Goal: Information Seeking & Learning: Learn about a topic

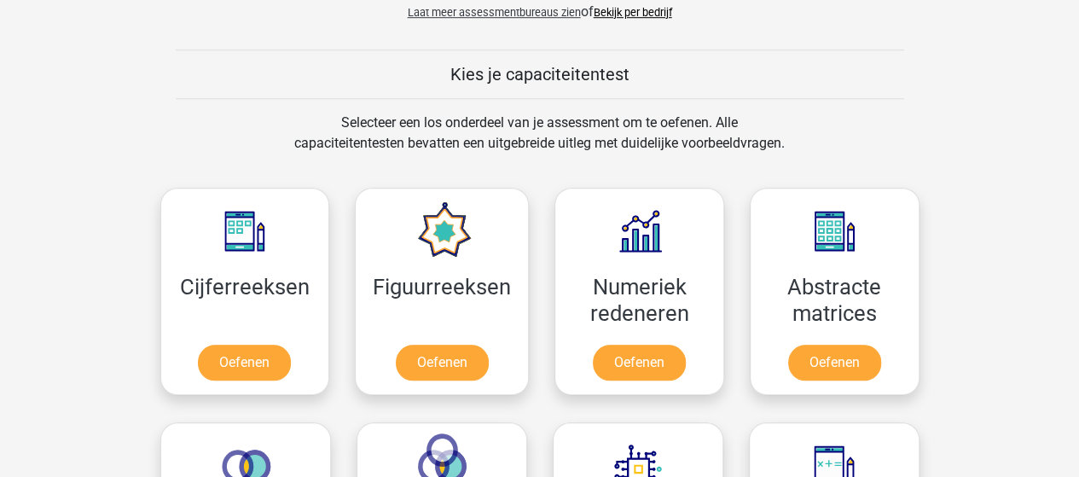
click at [876, 130] on div "Selecteer een los onderdeel van je assessment om te oefenen. Alle capaciteitent…" at bounding box center [540, 143] width 785 height 61
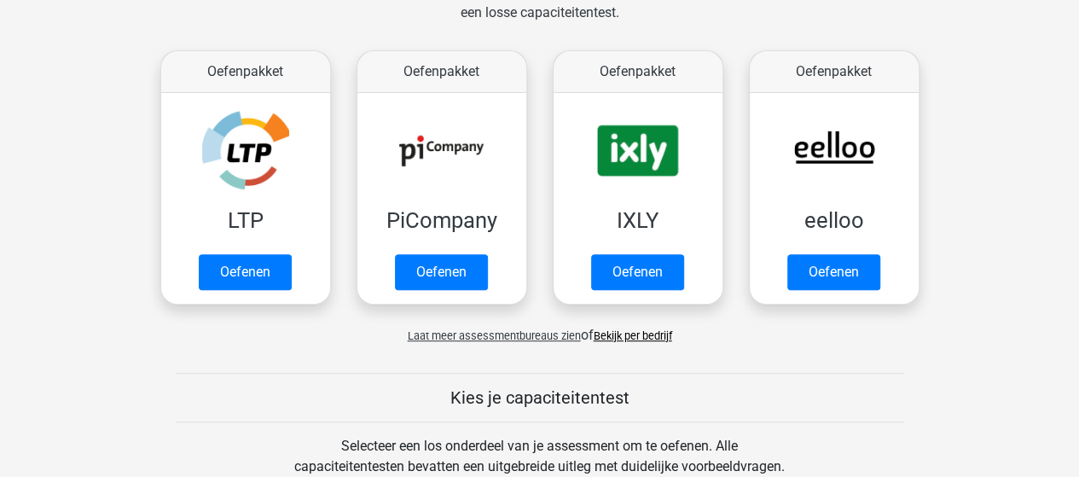
scroll to position [341, 0]
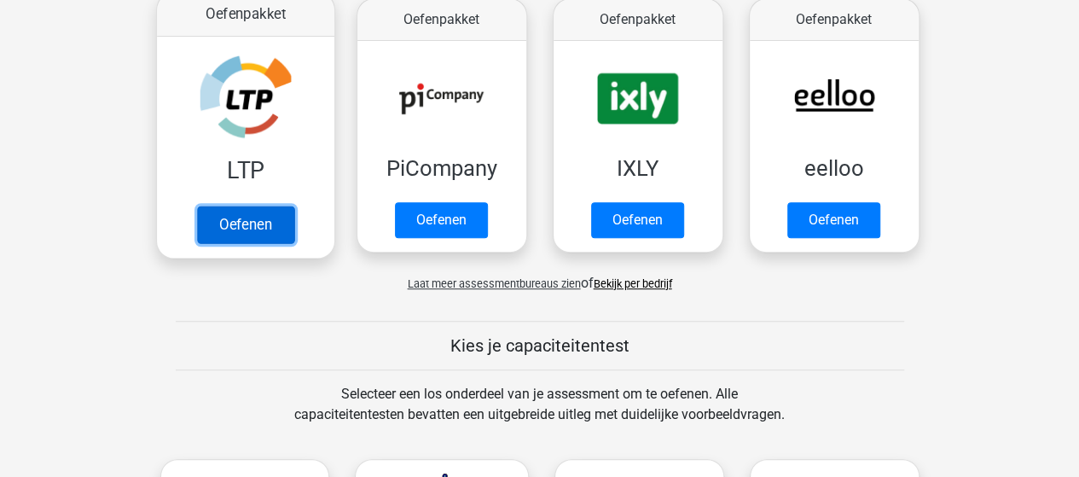
click at [254, 226] on link "Oefenen" at bounding box center [244, 225] width 97 height 38
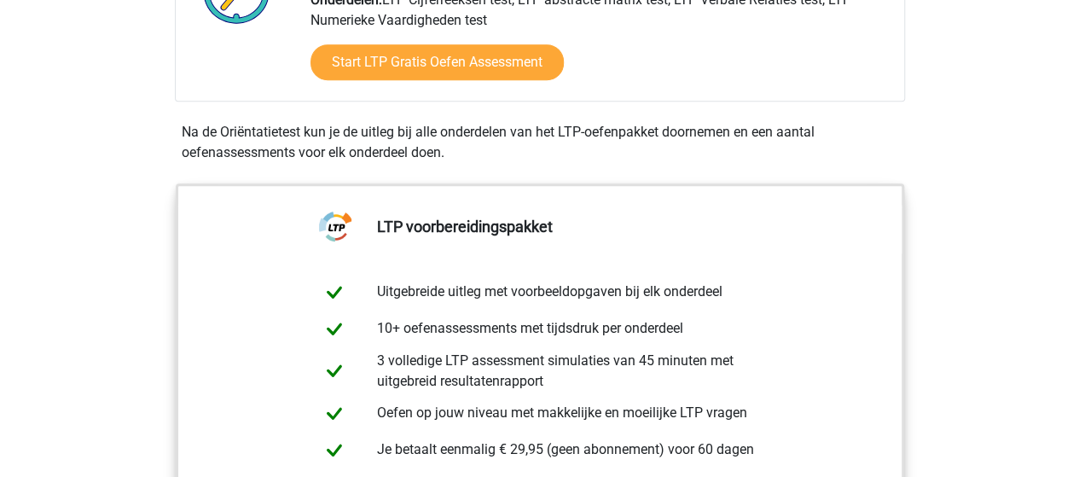
scroll to position [512, 0]
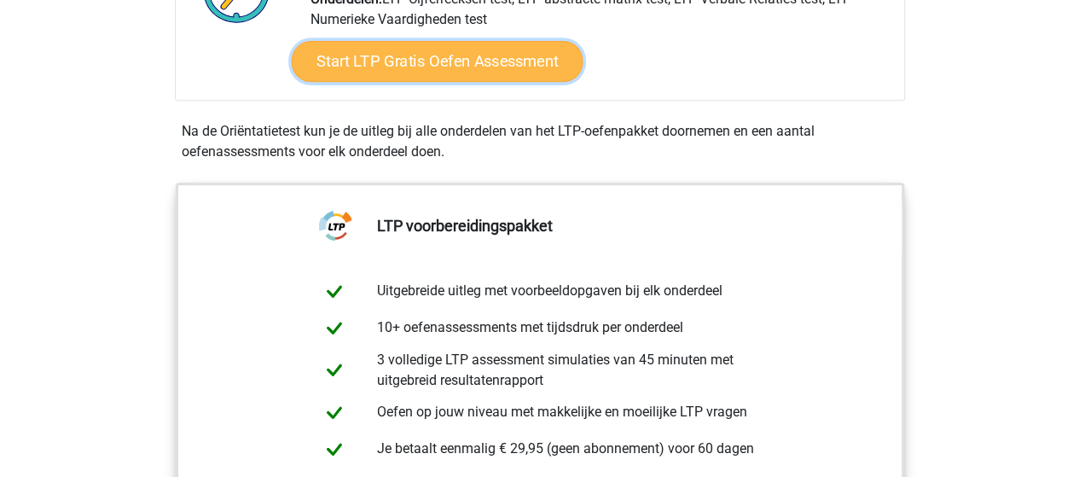
click at [399, 71] on link "Start LTP Gratis Oefen Assessment" at bounding box center [437, 61] width 292 height 41
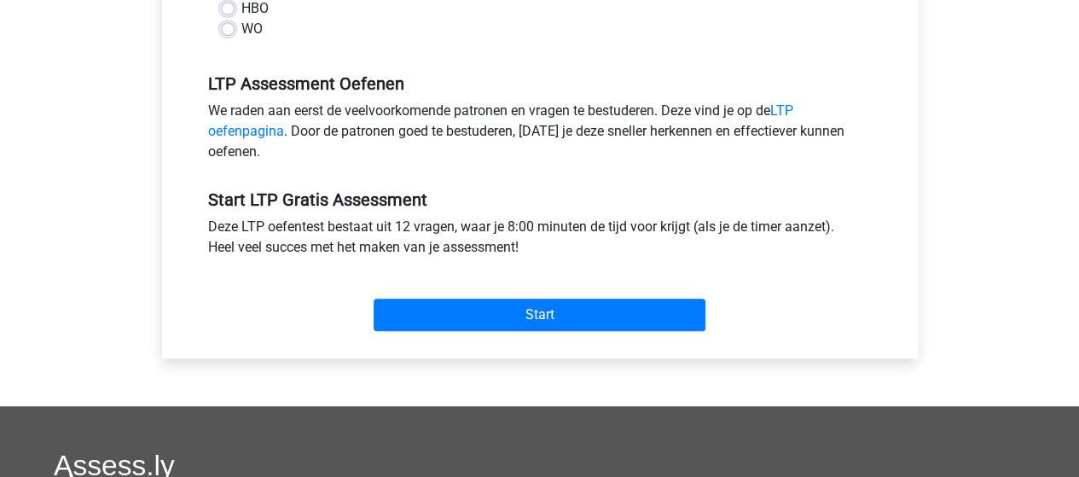
scroll to position [597, 0]
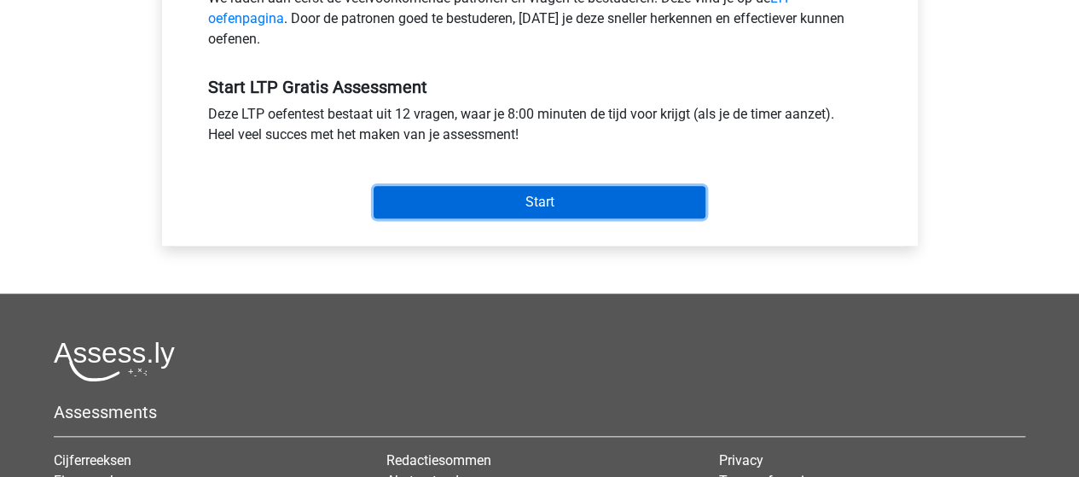
click at [503, 201] on input "Start" at bounding box center [540, 202] width 332 height 32
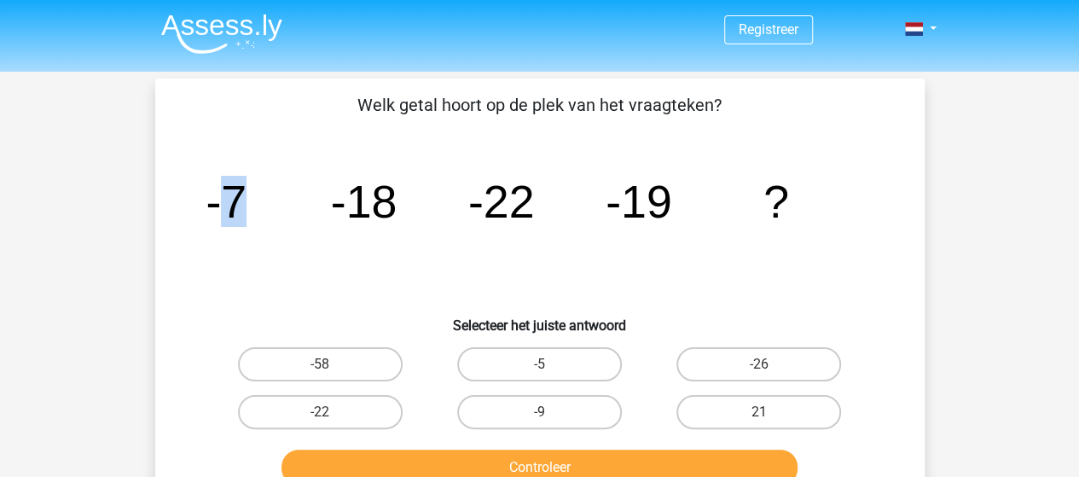
drag, startPoint x: 223, startPoint y: 200, endPoint x: 269, endPoint y: 202, distance: 47.0
click at [269, 202] on icon "image/svg+xml -7 -18 -22 -19 ?" at bounding box center [539, 217] width 687 height 172
click at [501, 209] on tspan "-22" at bounding box center [500, 201] width 67 height 51
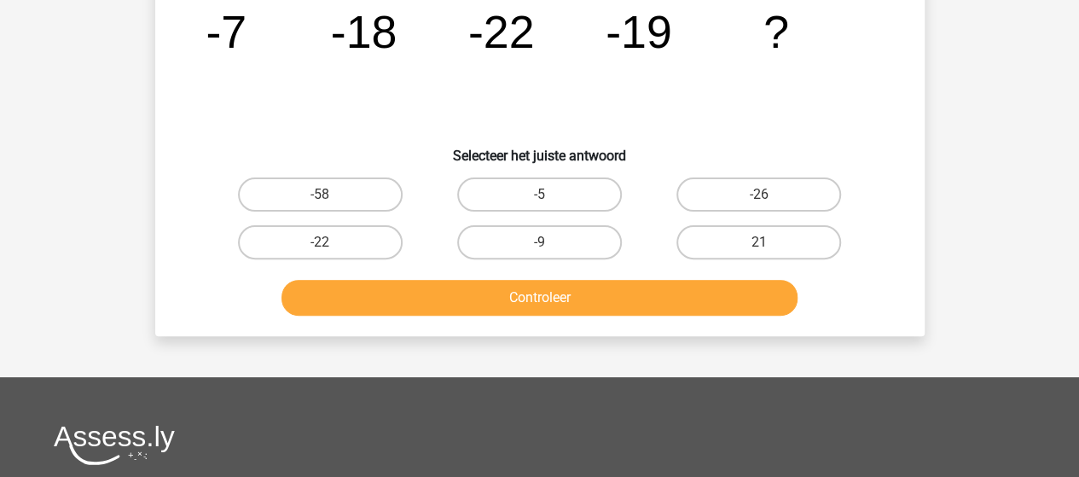
scroll to position [171, 0]
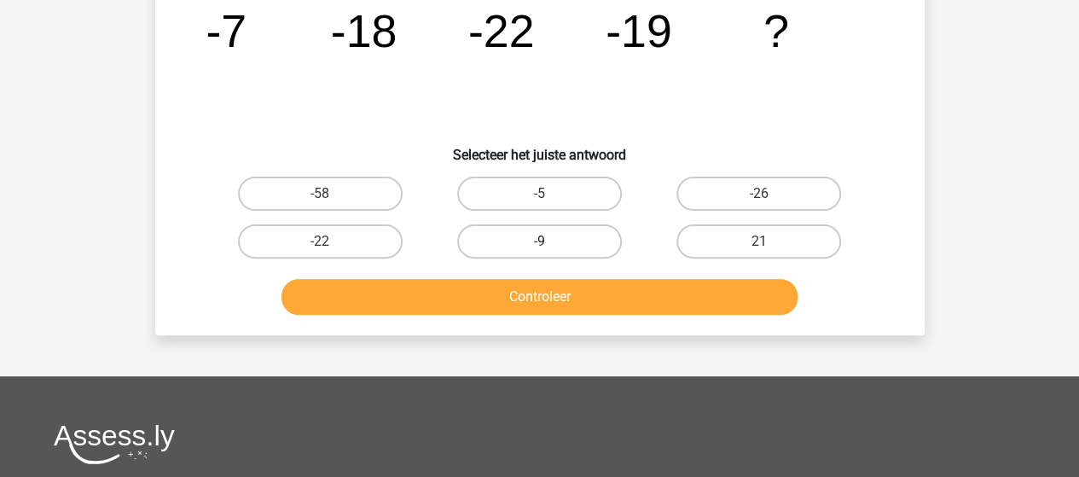
click at [573, 238] on label "-9" at bounding box center [539, 241] width 165 height 34
click at [550, 241] on input "-9" at bounding box center [544, 246] width 11 height 11
radio input "true"
click at [573, 238] on label "-9" at bounding box center [539, 241] width 165 height 34
click at [550, 241] on input "-9" at bounding box center [544, 246] width 11 height 11
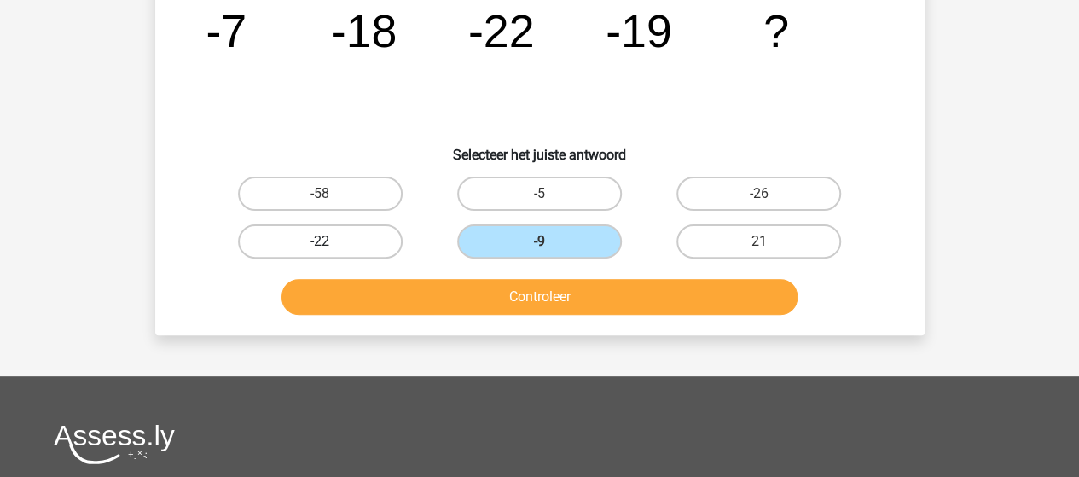
click at [316, 257] on label "-22" at bounding box center [320, 241] width 165 height 34
click at [320, 252] on input "-22" at bounding box center [325, 246] width 11 height 11
radio input "true"
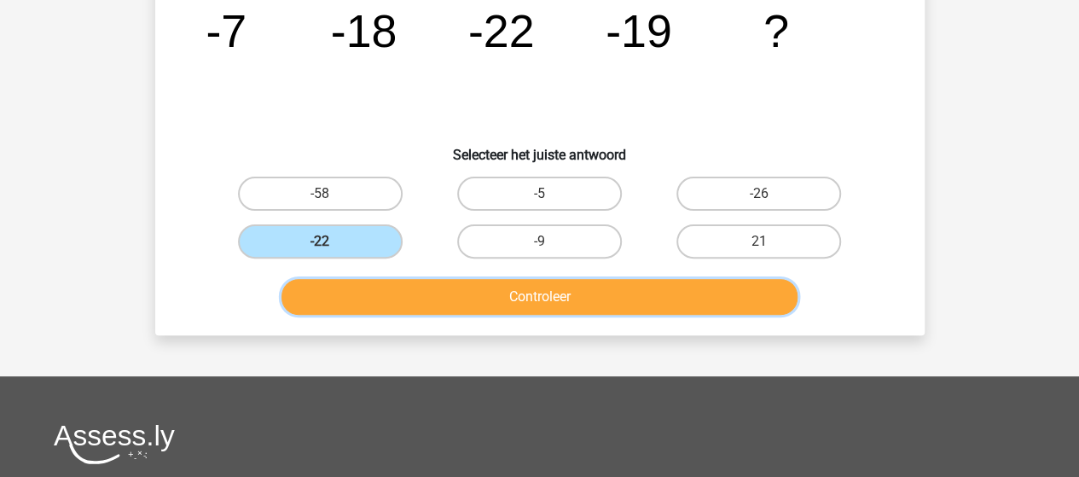
click at [499, 302] on button "Controleer" at bounding box center [539, 297] width 516 height 36
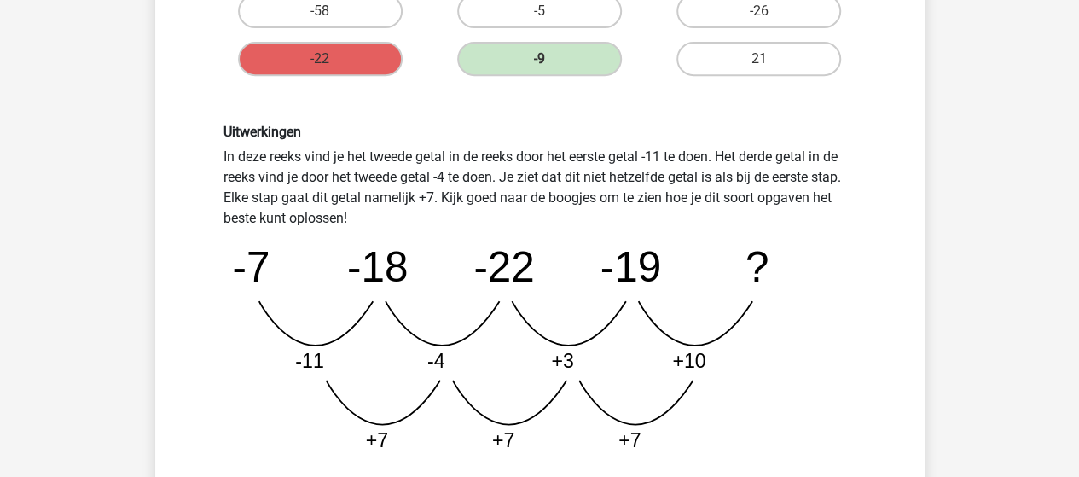
scroll to position [426, 0]
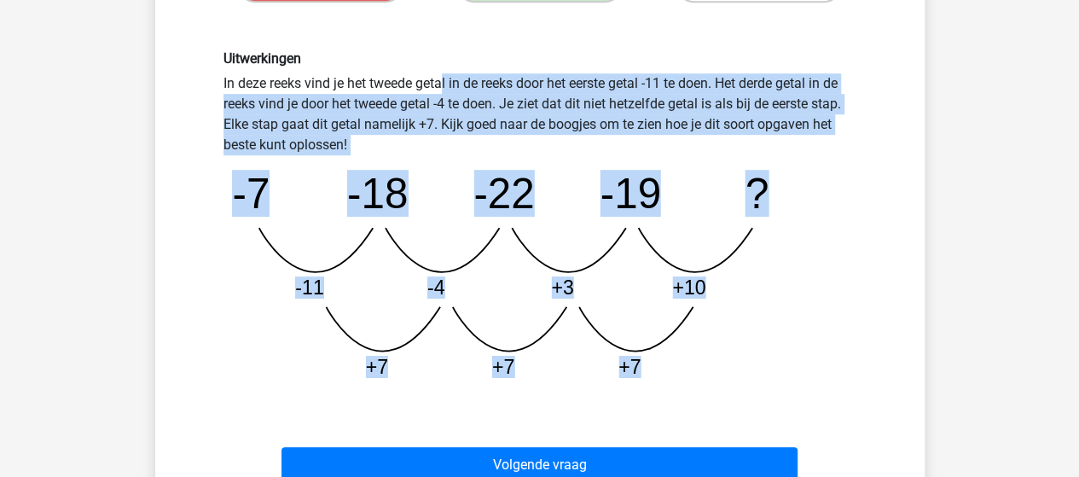
drag, startPoint x: 210, startPoint y: 79, endPoint x: 646, endPoint y: 362, distance: 519.6
click at [646, 362] on div "Uitwerkingen In deze reeks vind je het tweede getal in de reeks door het eerste…" at bounding box center [540, 221] width 658 height 342
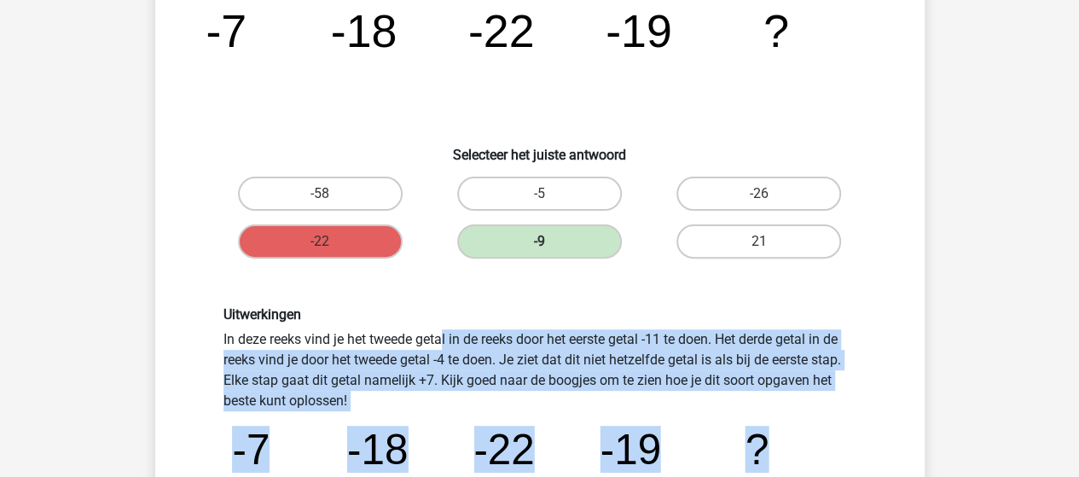
scroll to position [0, 0]
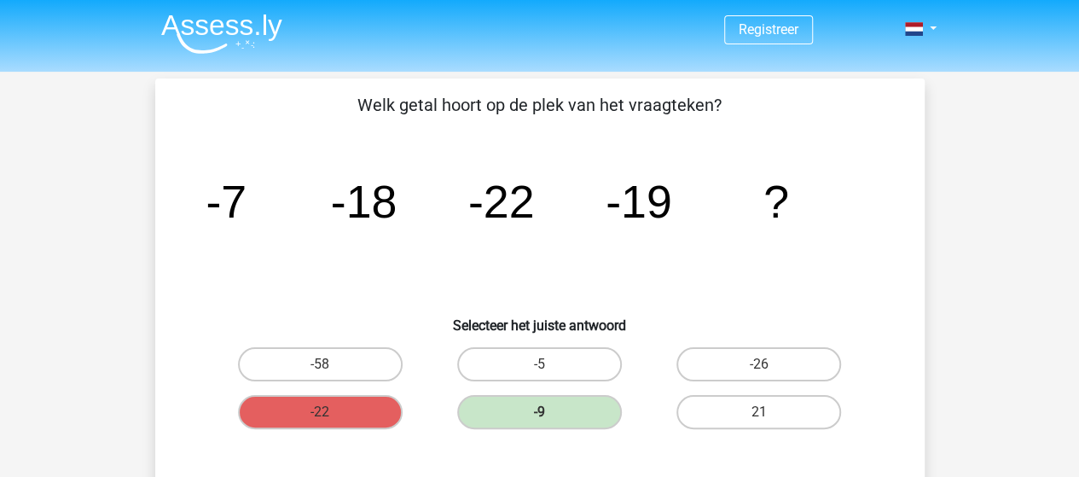
drag, startPoint x: 319, startPoint y: 72, endPoint x: 534, endPoint y: 236, distance: 270.7
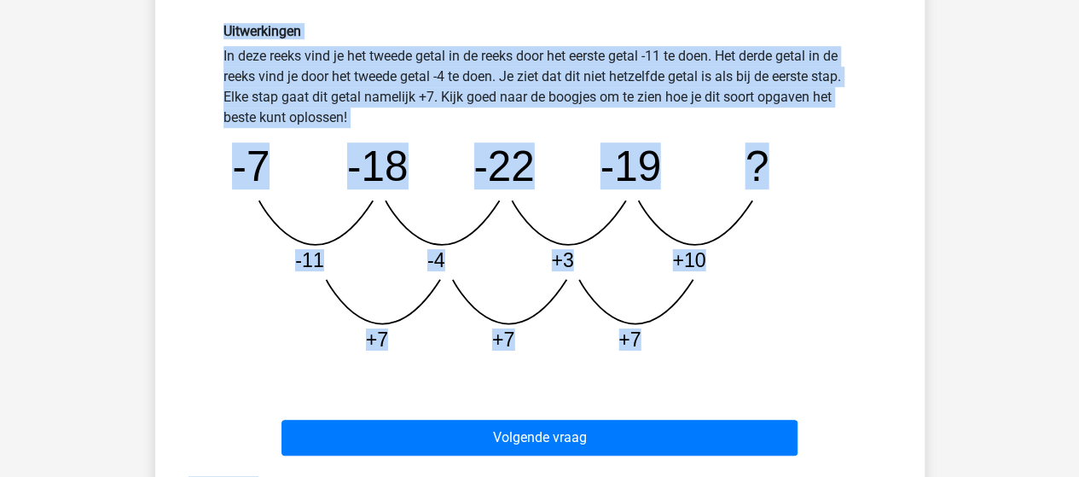
scroll to position [474, 0]
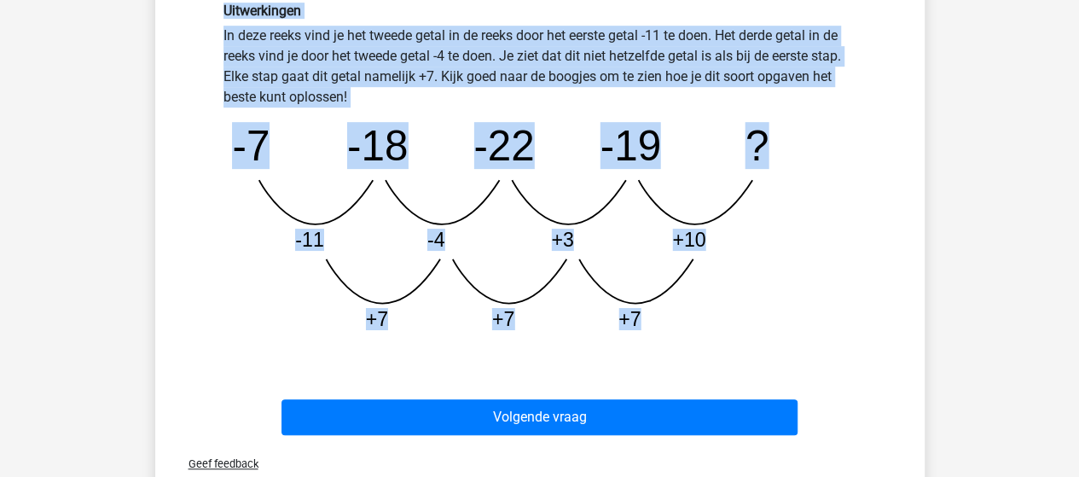
drag, startPoint x: 332, startPoint y: 96, endPoint x: 660, endPoint y: 298, distance: 385.5
click at [660, 303] on div "Welk getal hoort op de plek van het vraagteken? image/svg+xml -7 -18 -22 -19 ? …" at bounding box center [540, 30] width 756 height 824
copy div "Welk getal hoort op de plek van het vraagteken? image/svg+xml -7 -18 -22 -19 ? …"
click at [857, 245] on div "Uitwerkingen In deze reeks vind je het tweede getal in de reeks door het eerste…" at bounding box center [540, 174] width 658 height 342
drag, startPoint x: 733, startPoint y: 337, endPoint x: 738, endPoint y: 358, distance: 22.1
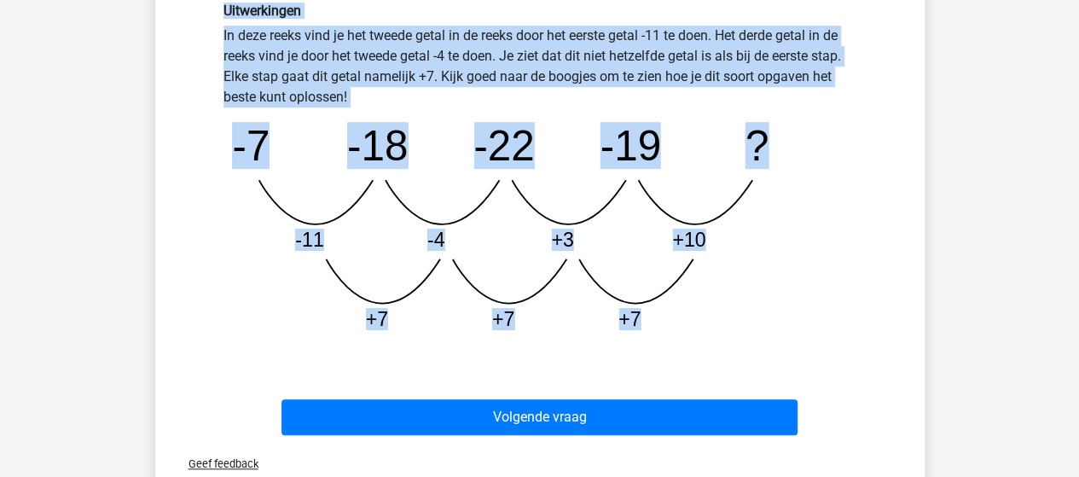
click at [733, 338] on icon "image/svg+xml -7 -18 -22 -19 ? -11 -4 +3 +10 +7 +7 +7" at bounding box center [539, 225] width 633 height 237
click at [694, 99] on div "Uitwerkingen In deze reeks vind je het tweede getal in de reeks door het eerste…" at bounding box center [540, 174] width 658 height 342
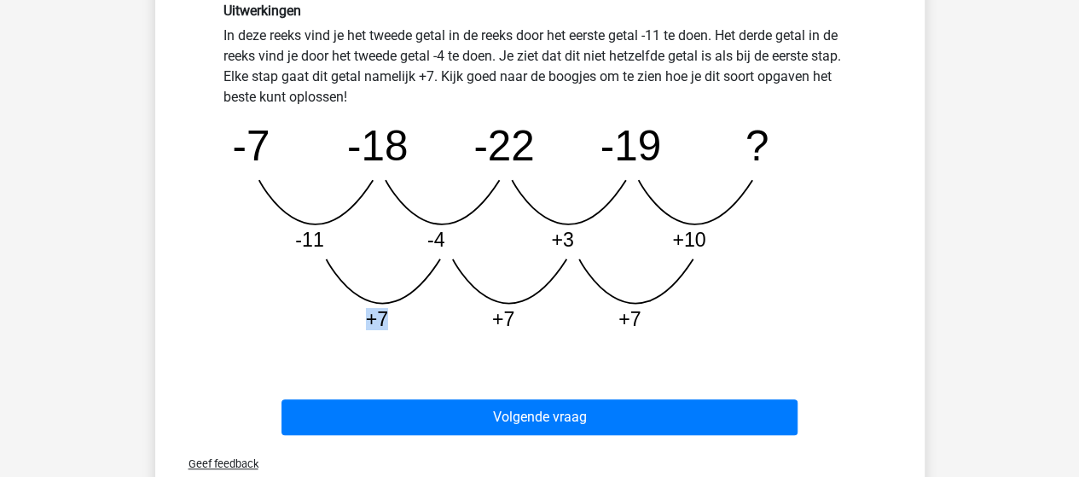
drag, startPoint x: 391, startPoint y: 320, endPoint x: 363, endPoint y: 325, distance: 28.6
click at [363, 325] on icon "image/svg+xml -7 -18 -22 -19 ? -11 -4 +3 +10 +7 +7 +7" at bounding box center [539, 225] width 633 height 237
drag, startPoint x: 384, startPoint y: 316, endPoint x: 362, endPoint y: 316, distance: 21.3
click at [362, 316] on icon "image/svg+xml -7 -18 -22 -19 ? -11 -4 +3 +10 +7 +7 +7" at bounding box center [539, 225] width 633 height 237
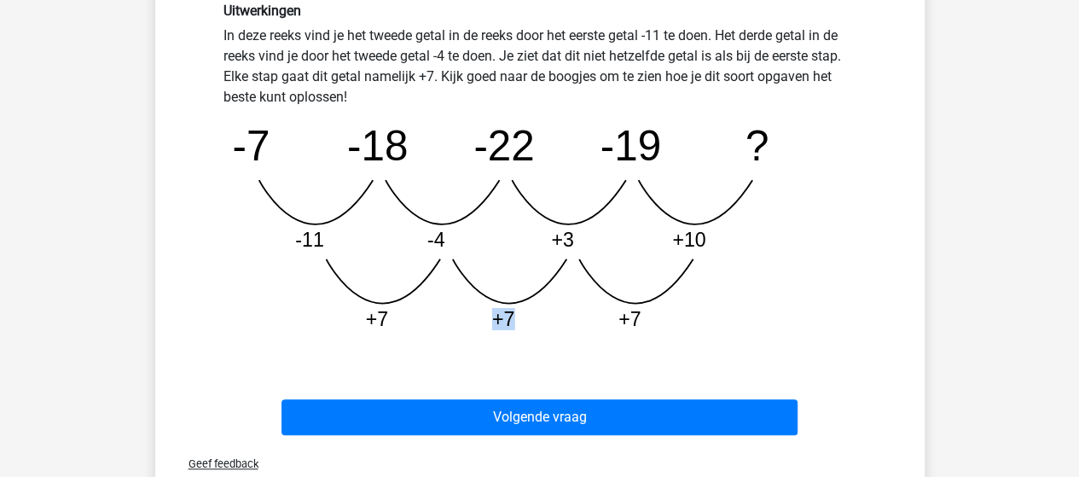
drag, startPoint x: 494, startPoint y: 309, endPoint x: 531, endPoint y: 337, distance: 46.9
click at [531, 337] on icon "image/svg+xml -7 -18 -22 -19 ? -11 -4 +3 +10 +7 +7 +7" at bounding box center [539, 225] width 633 height 237
drag, startPoint x: 623, startPoint y: 303, endPoint x: 638, endPoint y: 330, distance: 31.3
click at [638, 330] on icon "image/svg+xml -7 -18 -22 -19 ? -11 -4 +3 +10 +7 +7 +7" at bounding box center [539, 225] width 633 height 237
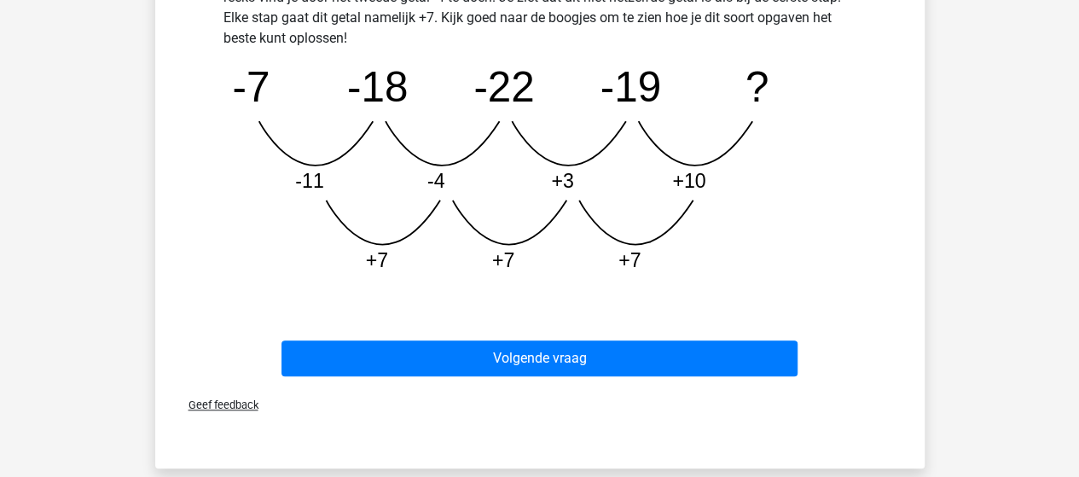
scroll to position [559, 0]
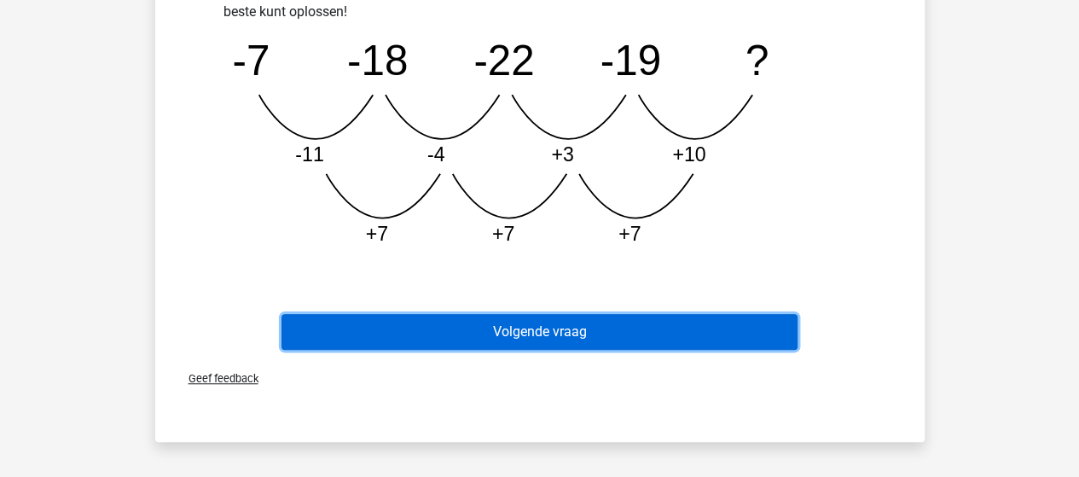
click at [530, 333] on button "Volgende vraag" at bounding box center [539, 332] width 516 height 36
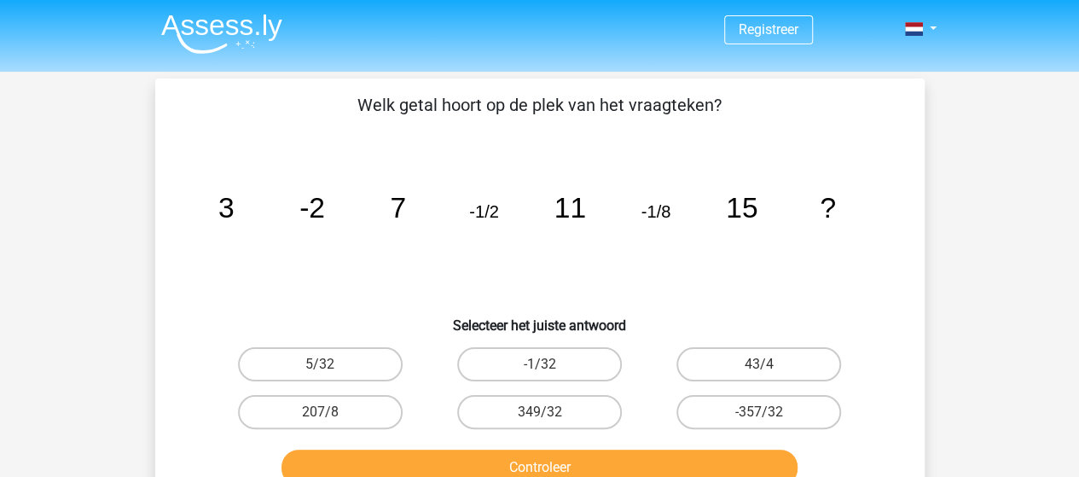
scroll to position [85, 0]
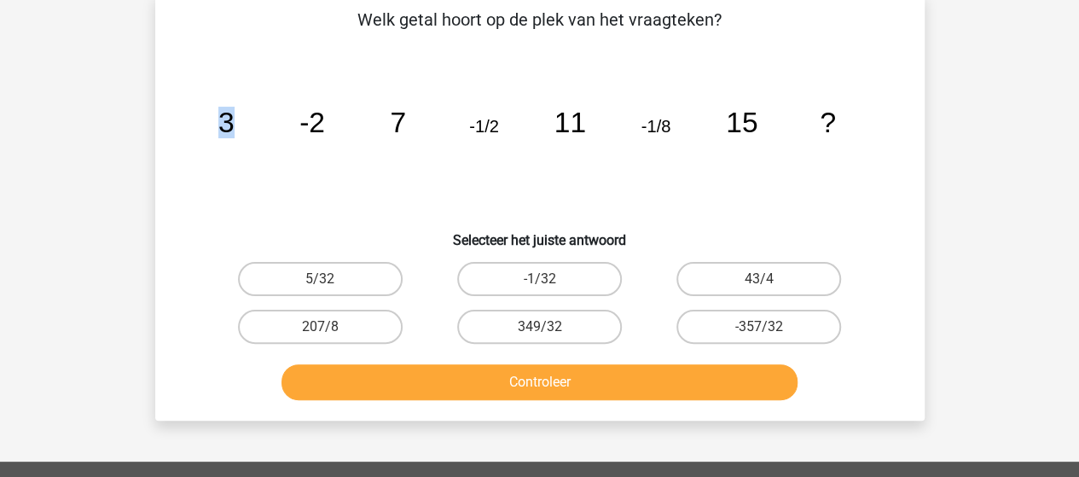
drag, startPoint x: 242, startPoint y: 143, endPoint x: 220, endPoint y: 136, distance: 23.2
click at [220, 136] on icon "image/svg+xml 3 -2 7 -1/2 11 -1/8 15 ?" at bounding box center [539, 132] width 687 height 172
click at [215, 133] on icon "image/svg+xml 3 -2 7 -1/2 11 -1/8 15 ?" at bounding box center [539, 132] width 687 height 172
click at [182, 132] on div "image/svg+xml 3 -2 7 -1/2 11 -1/8 15 ?" at bounding box center [539, 132] width 715 height 172
drag, startPoint x: 213, startPoint y: 139, endPoint x: 205, endPoint y: 124, distance: 17.6
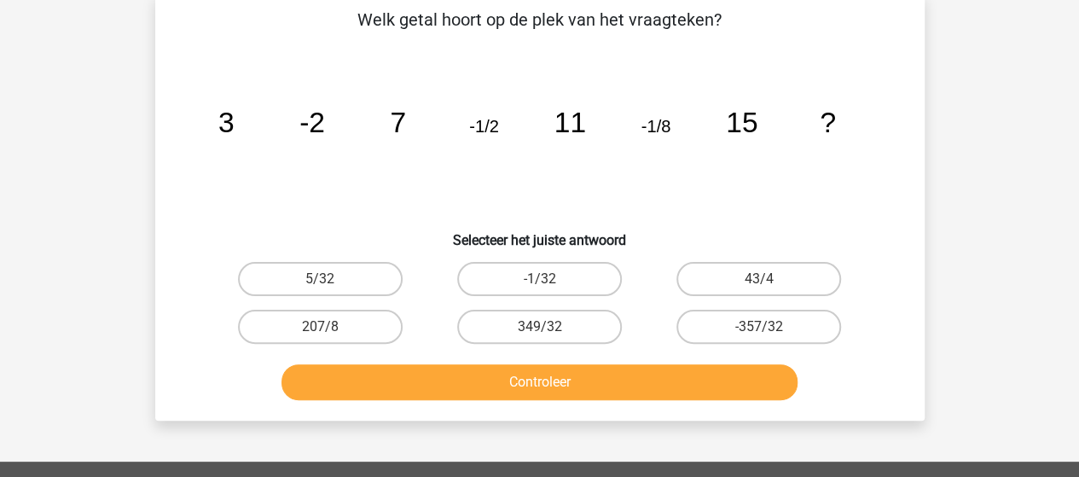
click at [213, 138] on icon "image/svg+xml 3 -2 7 -1/2 11 -1/8 15 ?" at bounding box center [539, 132] width 687 height 172
drag, startPoint x: 217, startPoint y: 116, endPoint x: 300, endPoint y: 110, distance: 83.8
click at [301, 110] on icon "image/svg+xml 3 -2 7 -1/2 11 -1/8 15 ?" at bounding box center [539, 132] width 687 height 172
click at [271, 125] on icon "image/svg+xml 3 -2 7 -1/2 11 -1/8 15 ?" at bounding box center [539, 132] width 687 height 172
drag, startPoint x: 196, startPoint y: 121, endPoint x: 298, endPoint y: 125, distance: 102.4
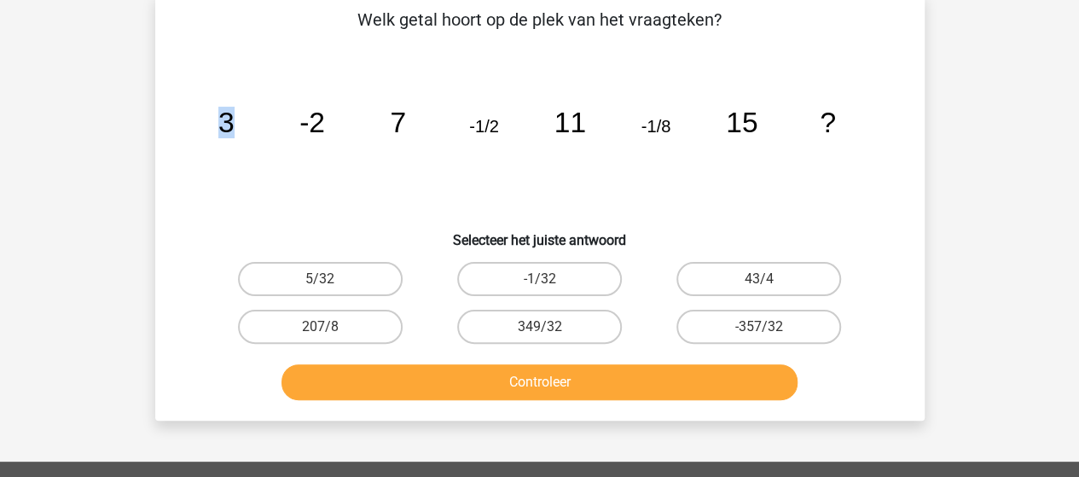
click at [298, 125] on icon "image/svg+xml 3 -2 7 -1/2 11 -1/8 15 ?" at bounding box center [539, 132] width 687 height 172
click at [292, 127] on icon "image/svg+xml 3 -2 7 -1/2 11 -1/8 15 ?" at bounding box center [539, 132] width 687 height 172
click at [242, 125] on icon "image/svg+xml 3 -2 7 -1/2 11 -1/8 15 ?" at bounding box center [539, 132] width 687 height 172
drag, startPoint x: 217, startPoint y: 117, endPoint x: 264, endPoint y: 125, distance: 47.5
click at [217, 118] on tspan "3" at bounding box center [225, 123] width 16 height 32
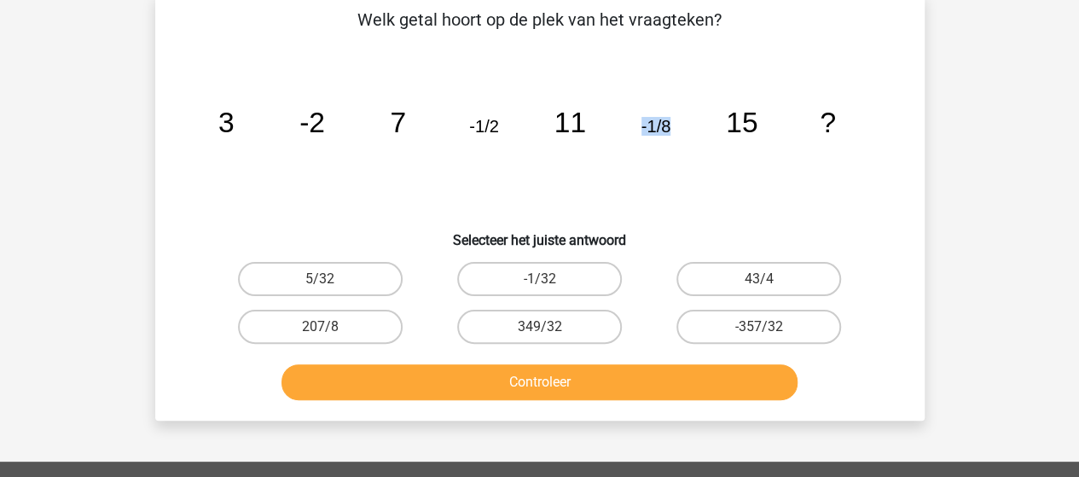
drag, startPoint x: 634, startPoint y: 112, endPoint x: 670, endPoint y: 117, distance: 36.2
click at [670, 120] on icon "image/svg+xml 3 -2 7 -1/2 11 -1/8 15 ?" at bounding box center [539, 132] width 687 height 172
click at [669, 117] on icon "image/svg+xml 3 -2 7 -1/2 11 -1/8 15 ?" at bounding box center [539, 132] width 687 height 172
click at [669, 119] on tspan "-1/8" at bounding box center [655, 126] width 30 height 19
drag, startPoint x: 476, startPoint y: 120, endPoint x: 501, endPoint y: 129, distance: 27.0
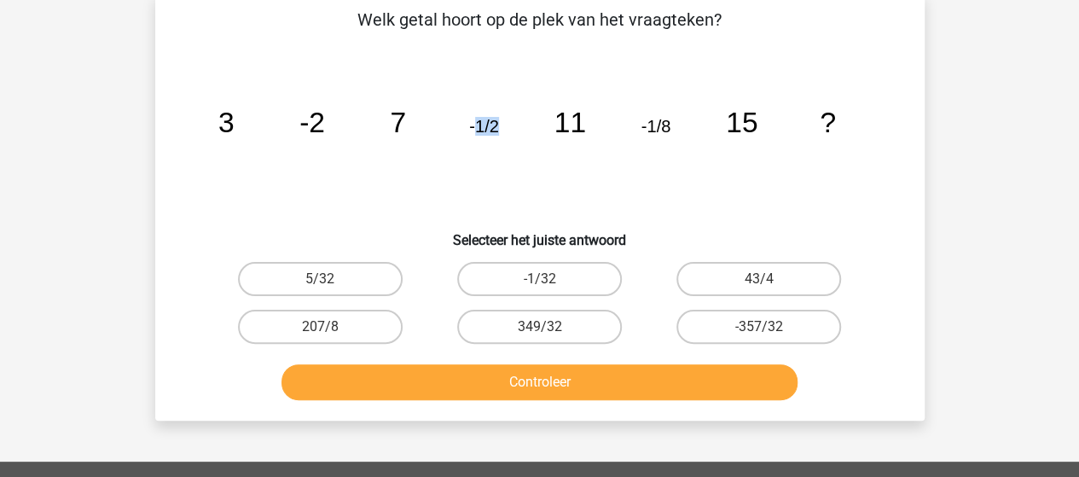
click at [501, 129] on icon "image/svg+xml 3 -2 7 -1/2 11 -1/8 15 ?" at bounding box center [539, 132] width 687 height 172
click at [491, 103] on icon "image/svg+xml 3 -2 7 -1/2 11 -1/8 15 ?" at bounding box center [539, 132] width 687 height 172
drag, startPoint x: 479, startPoint y: 120, endPoint x: 498, endPoint y: 130, distance: 21.0
click at [498, 130] on icon "image/svg+xml 3 -2 7 -1/2 11 -1/8 15 ?" at bounding box center [539, 132] width 687 height 172
drag, startPoint x: 473, startPoint y: 127, endPoint x: 493, endPoint y: 125, distance: 19.7
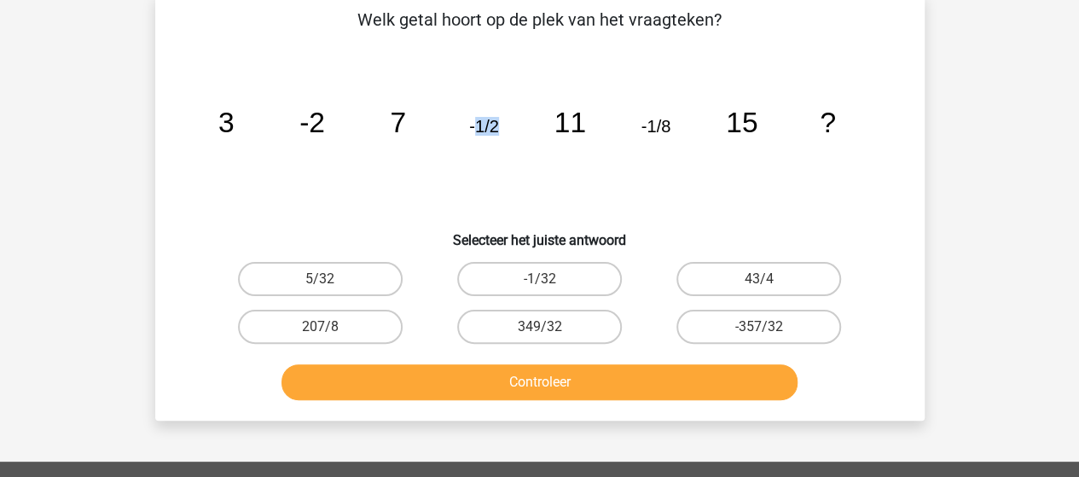
click at [493, 125] on tspan "-1/2" at bounding box center [484, 126] width 30 height 19
click at [522, 123] on icon "image/svg+xml 3 -2 7 -1/2 11 -1/8 15 ?" at bounding box center [539, 132] width 687 height 172
click at [518, 132] on icon "image/svg+xml 3 -2 7 -1/2 11 -1/8 15 ?" at bounding box center [539, 132] width 687 height 172
drag, startPoint x: 761, startPoint y: 127, endPoint x: 733, endPoint y: 134, distance: 29.0
click at [733, 134] on icon "image/svg+xml 3 -2 7 -1/2 11 -1/8 15 ?" at bounding box center [539, 132] width 687 height 172
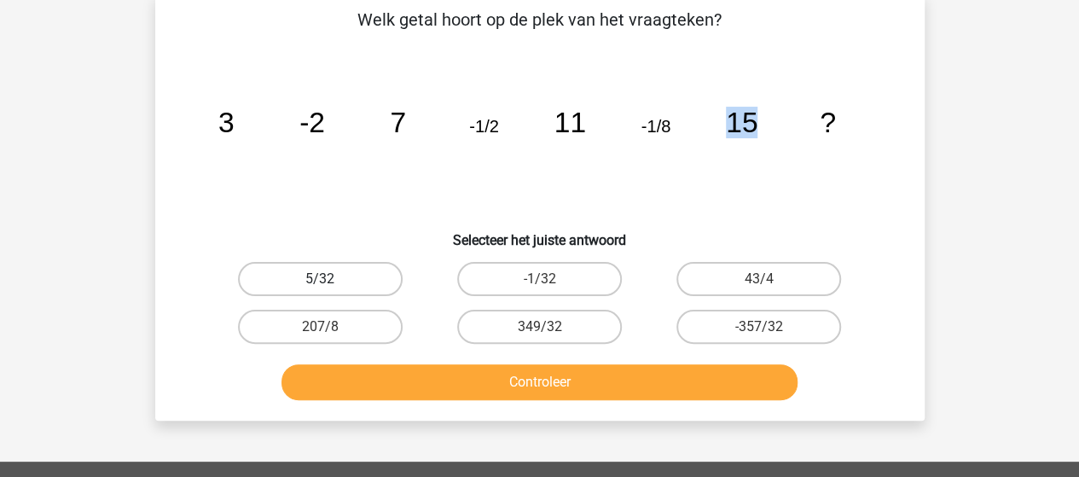
click at [341, 284] on label "5/32" at bounding box center [320, 279] width 165 height 34
click at [331, 284] on input "5/32" at bounding box center [325, 284] width 11 height 11
radio input "true"
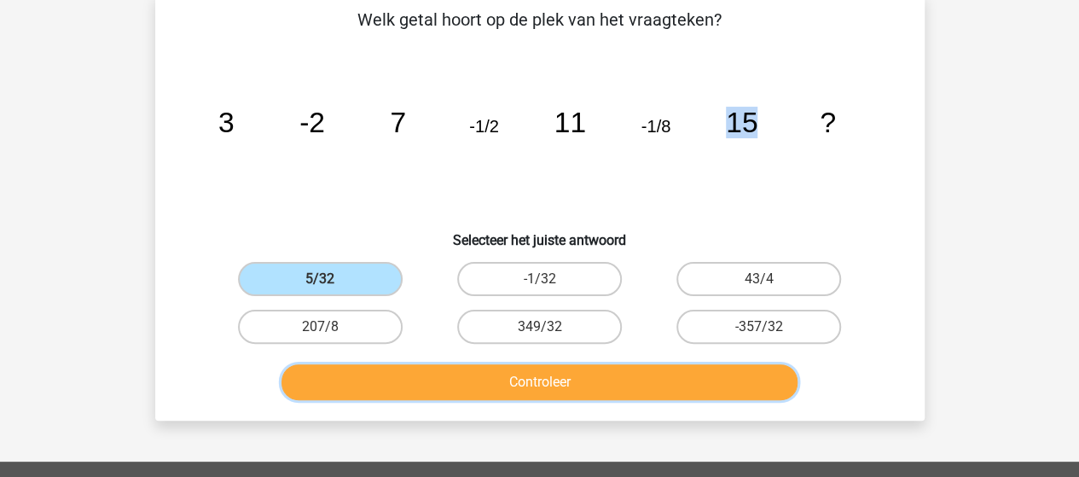
click at [478, 388] on button "Controleer" at bounding box center [539, 382] width 516 height 36
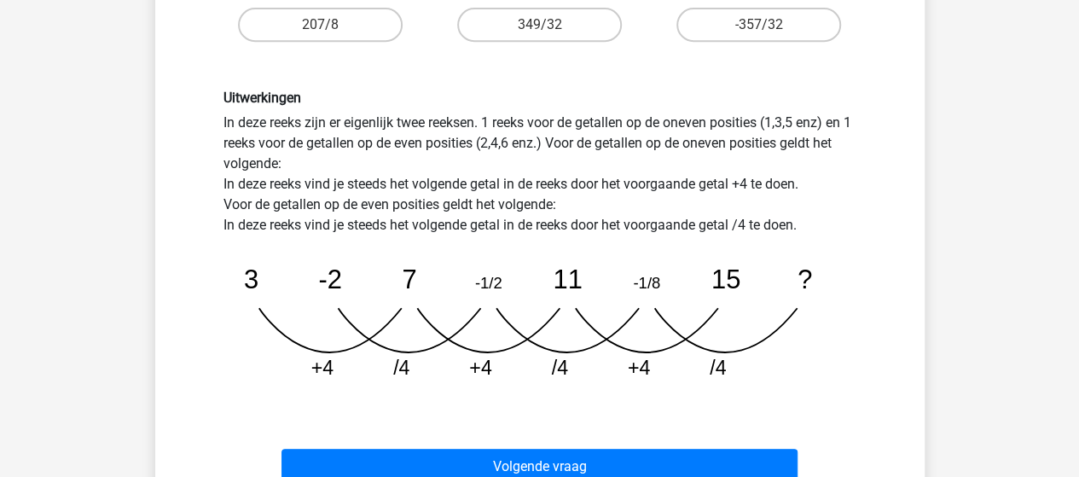
scroll to position [426, 0]
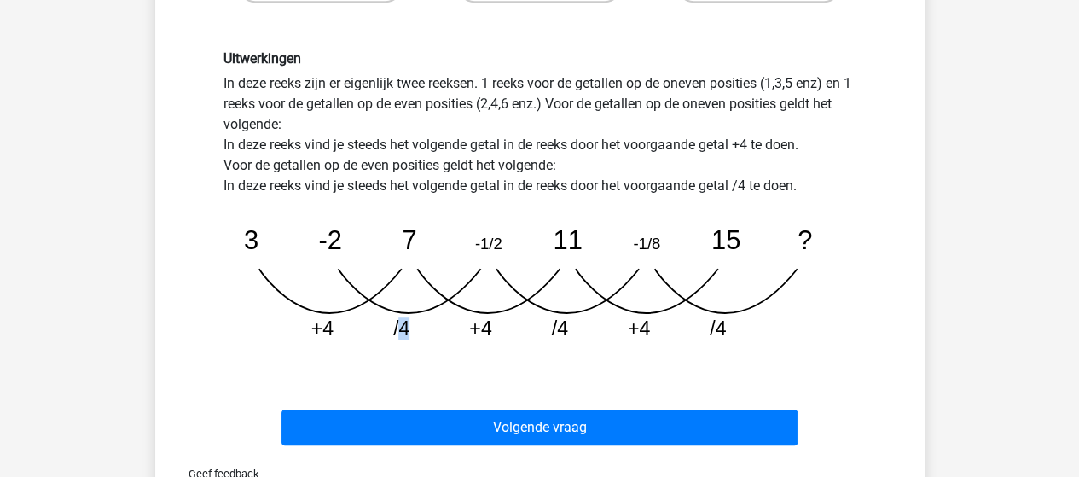
drag, startPoint x: 399, startPoint y: 335, endPoint x: 408, endPoint y: 328, distance: 10.9
click at [408, 328] on tspan "/4" at bounding box center [401, 328] width 16 height 22
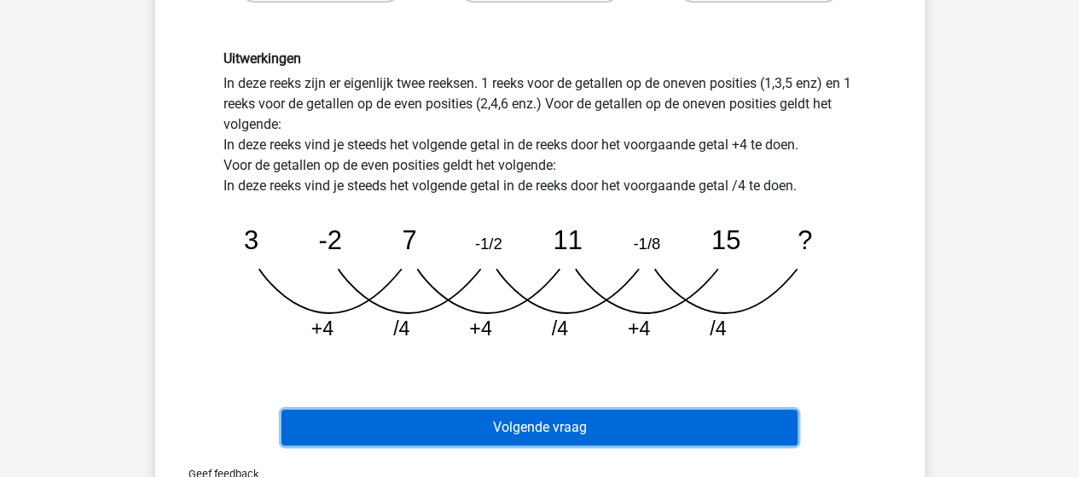
click at [661, 417] on button "Volgende vraag" at bounding box center [539, 427] width 516 height 36
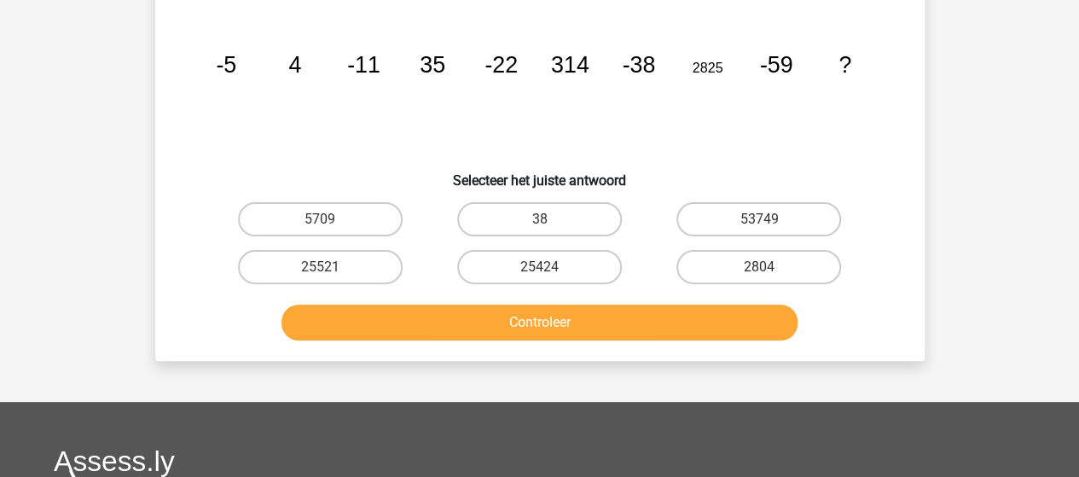
scroll to position [0, 0]
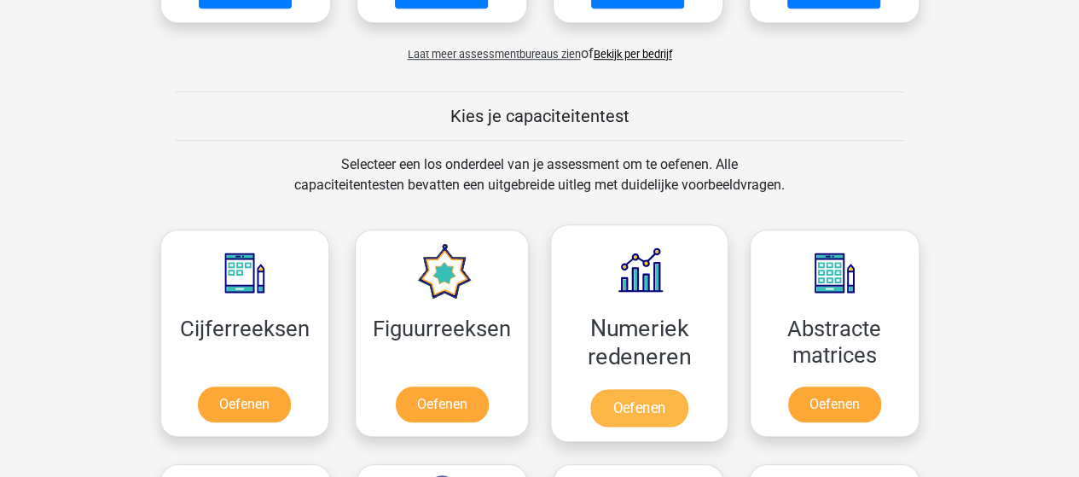
scroll to position [597, 0]
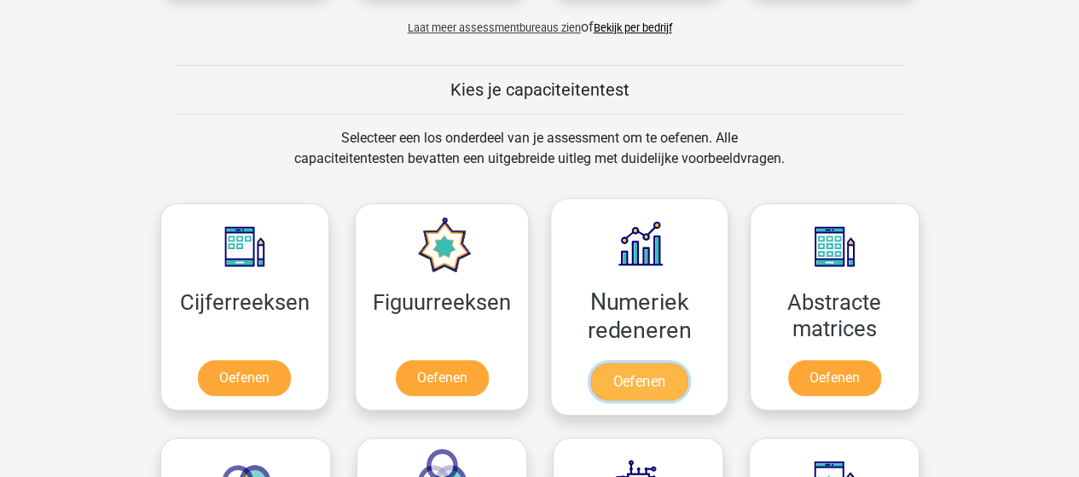
click at [638, 372] on link "Oefenen" at bounding box center [638, 381] width 97 height 38
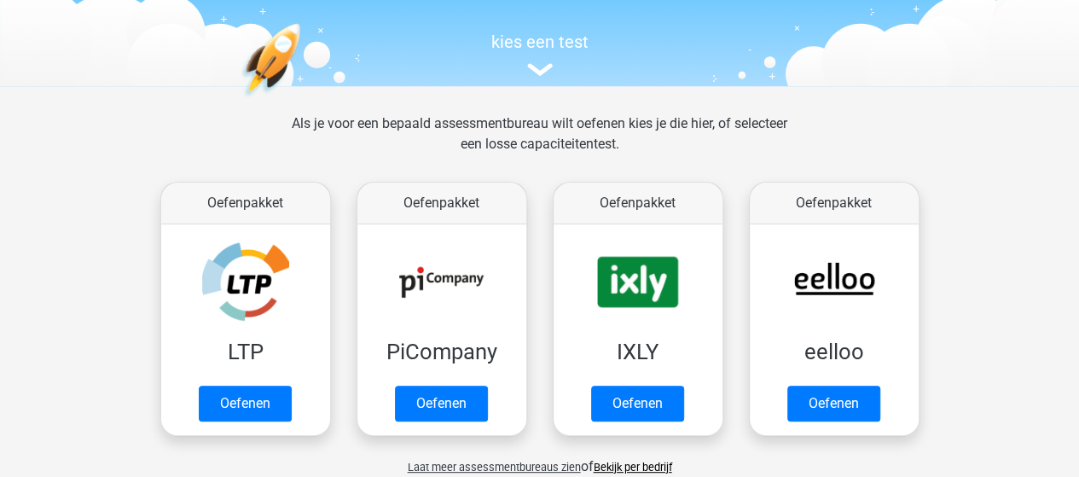
scroll to position [341, 0]
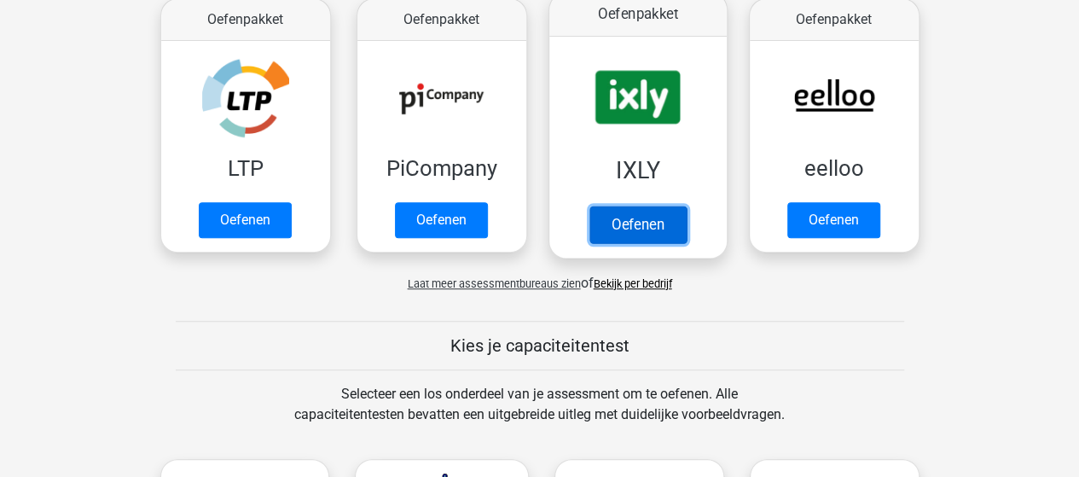
click at [641, 217] on link "Oefenen" at bounding box center [636, 225] width 97 height 38
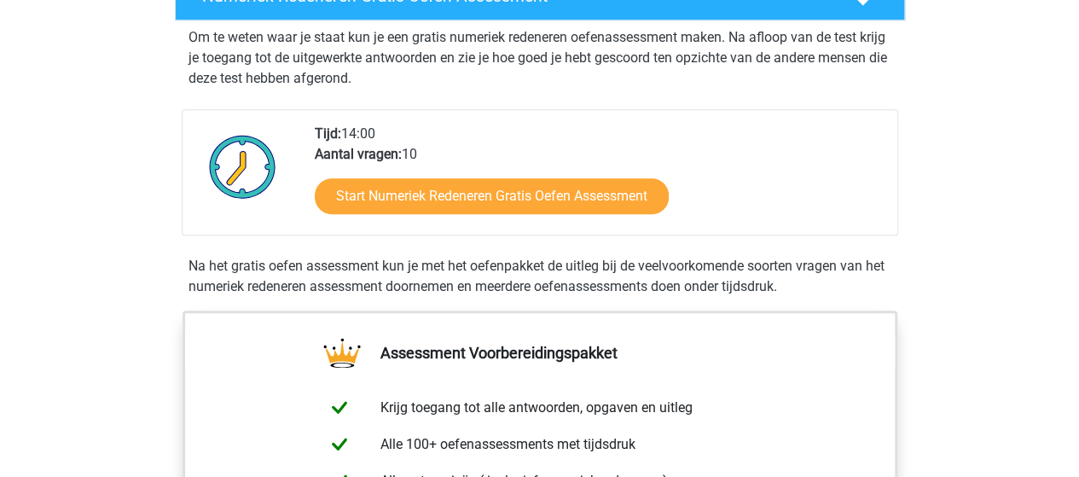
scroll to position [426, 0]
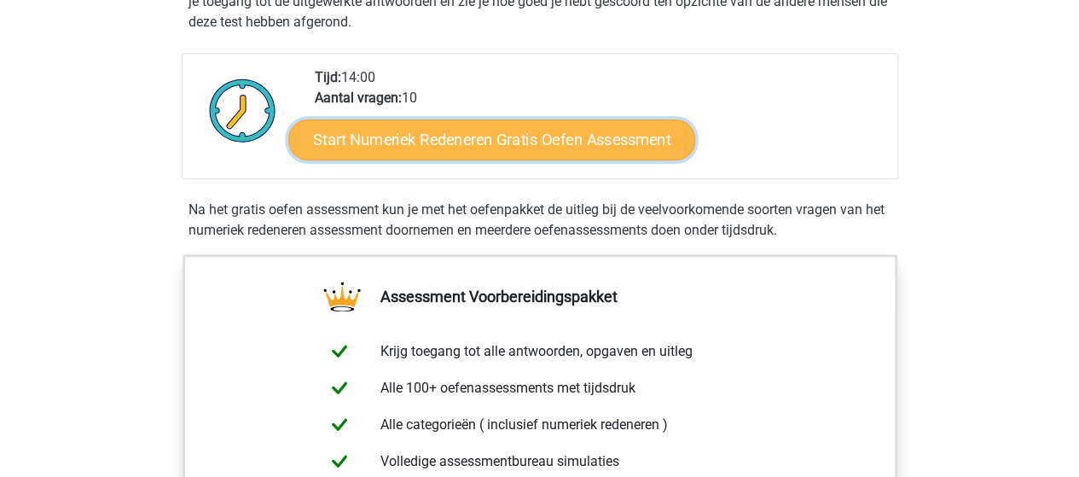
click at [441, 148] on link "Start Numeriek Redeneren Gratis Oefen Assessment" at bounding box center [491, 139] width 407 height 41
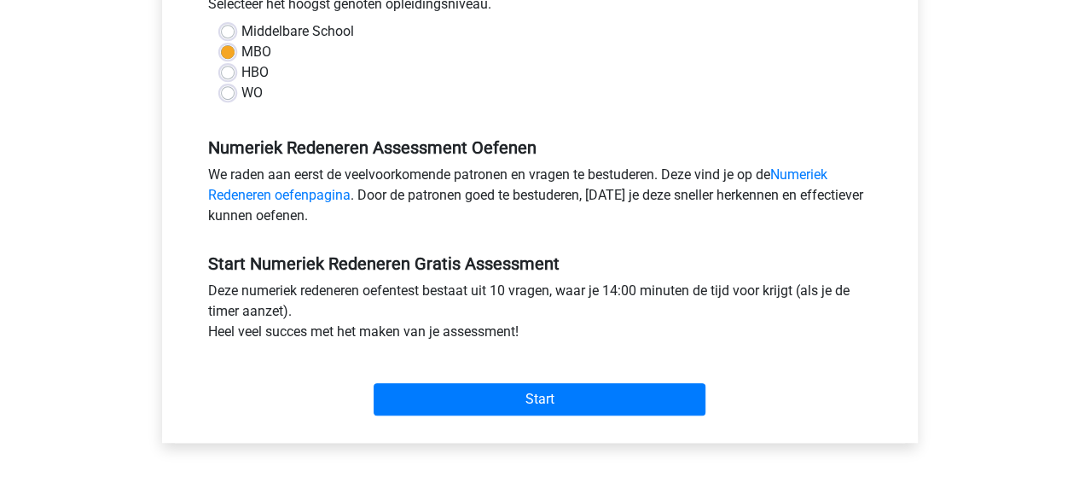
scroll to position [512, 0]
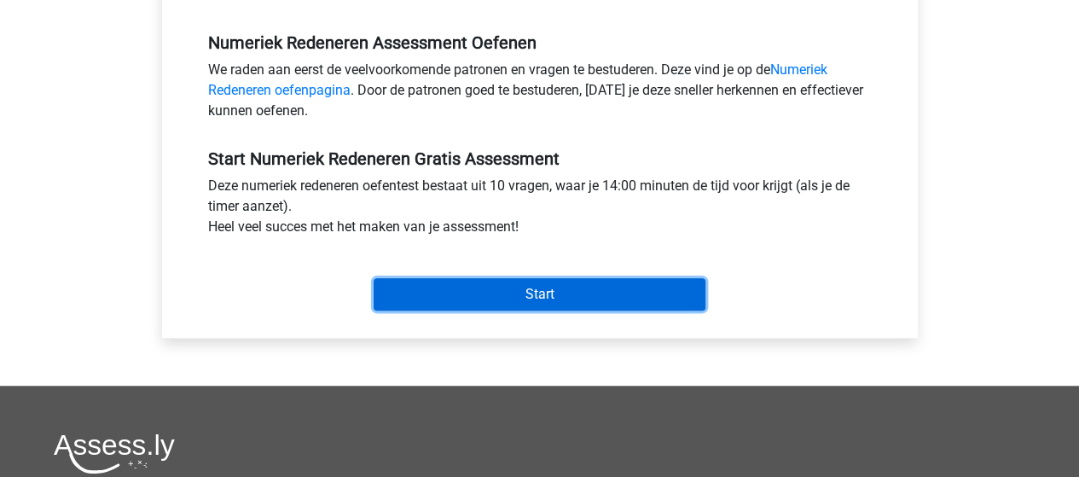
click at [519, 296] on input "Start" at bounding box center [540, 294] width 332 height 32
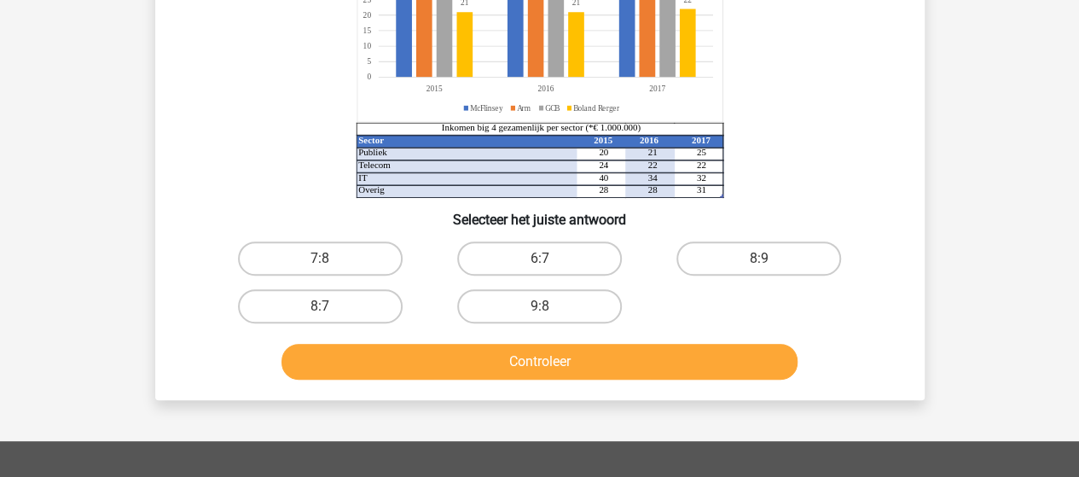
scroll to position [256, 0]
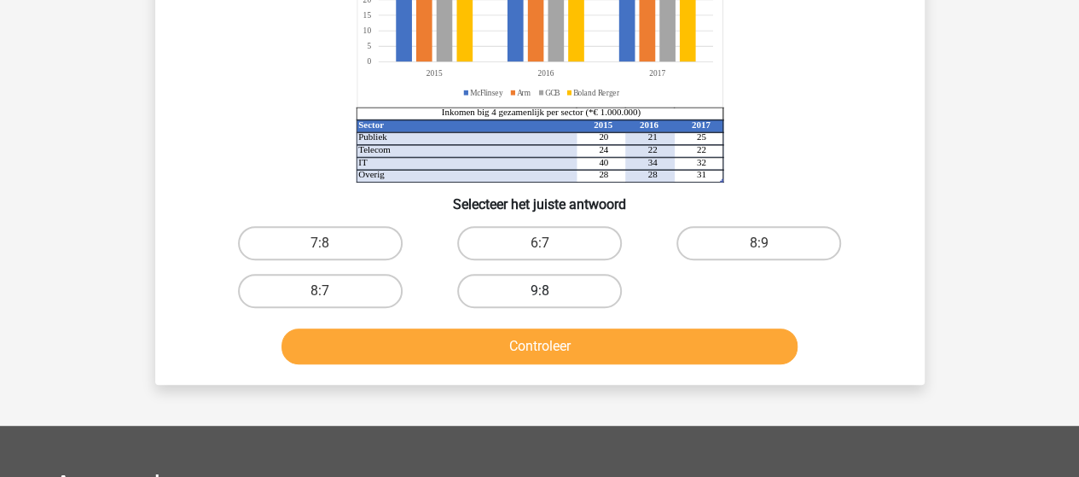
drag, startPoint x: 510, startPoint y: 275, endPoint x: 513, endPoint y: 292, distance: 18.2
click at [510, 277] on label "9:8" at bounding box center [539, 291] width 165 height 34
click at [539, 291] on input "9:8" at bounding box center [544, 296] width 11 height 11
radio input "true"
click at [513, 292] on label "9:8" at bounding box center [539, 291] width 165 height 34
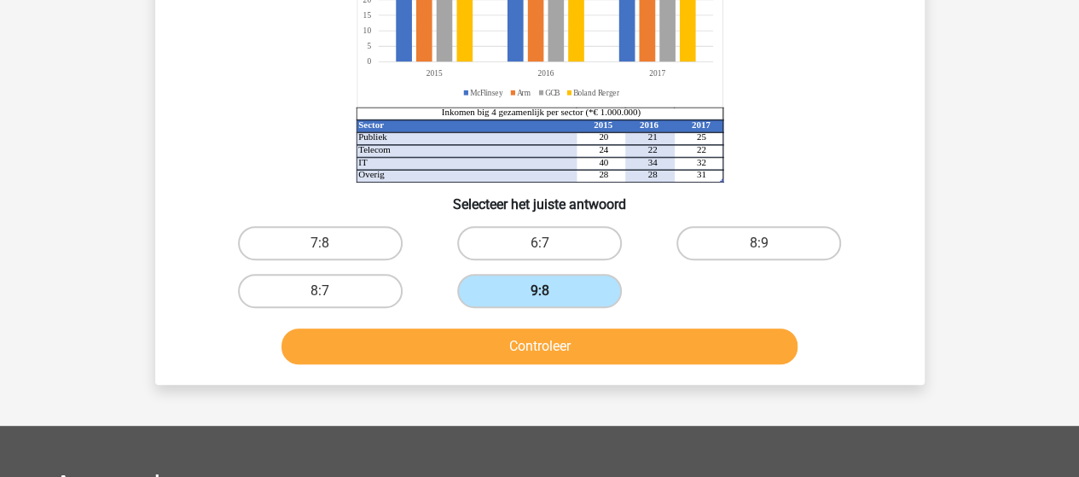
click at [539, 292] on input "9:8" at bounding box center [544, 296] width 11 height 11
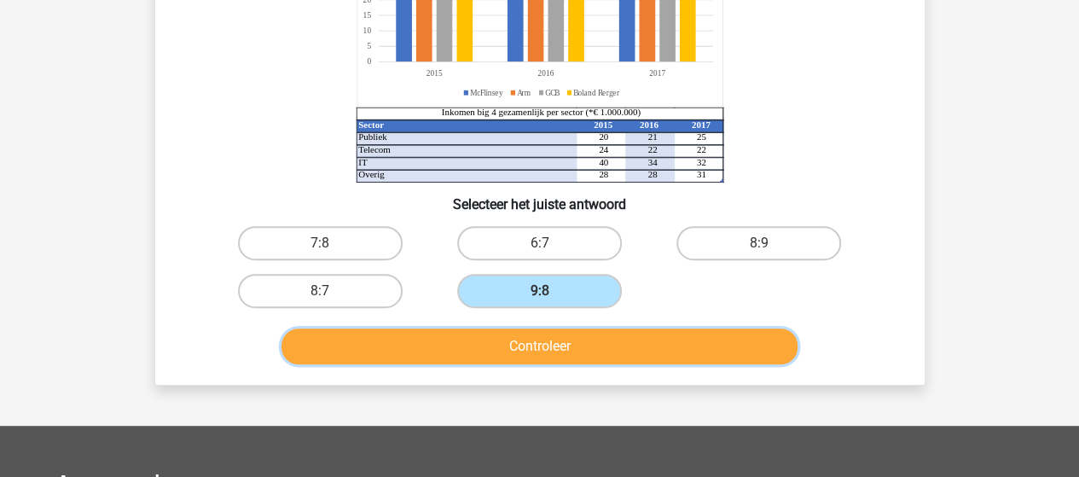
click at [559, 349] on button "Controleer" at bounding box center [539, 346] width 516 height 36
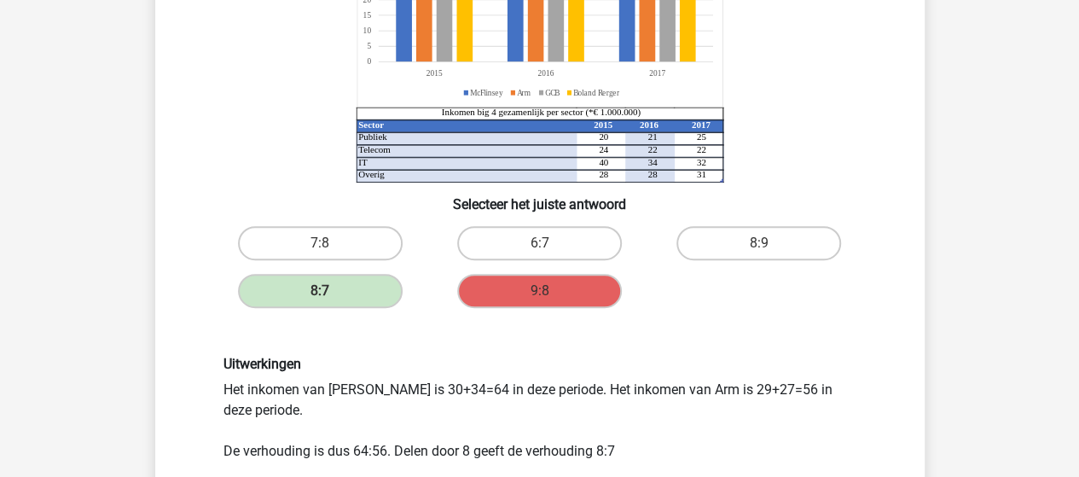
drag, startPoint x: 354, startPoint y: 394, endPoint x: 387, endPoint y: 402, distance: 34.3
click at [387, 402] on div "Uitwerkingen Het inkomen van McFlinsey is 30+34=64 in deze periode. Het inkomen…" at bounding box center [540, 408] width 658 height 105
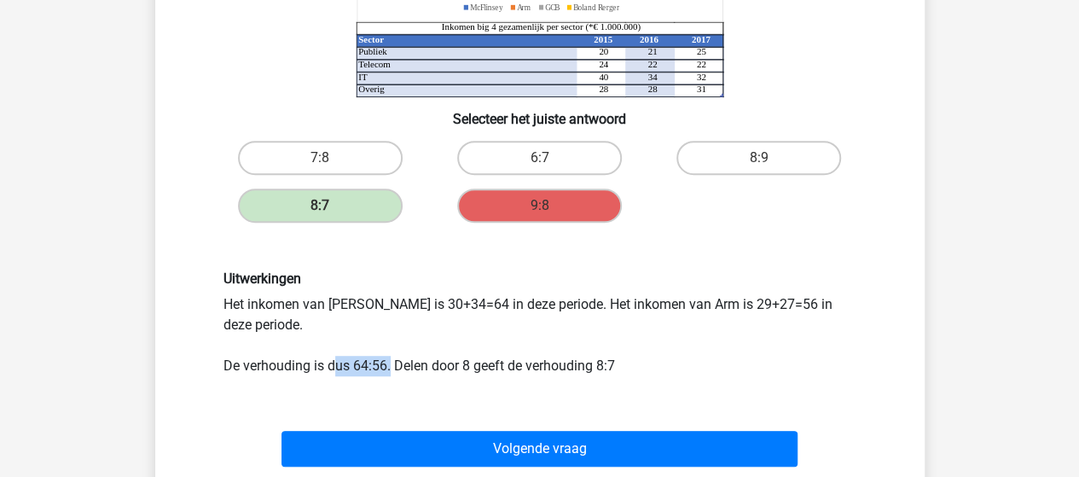
drag, startPoint x: 333, startPoint y: 356, endPoint x: 389, endPoint y: 368, distance: 57.5
click at [389, 368] on div "Uitwerkingen Het inkomen van McFlinsey is 30+34=64 in deze periode. Het inkomen…" at bounding box center [540, 322] width 658 height 105
click at [379, 388] on div "Uitwerkingen Het inkomen van McFlinsey is 30+34=64 in deze periode. Het inkomen…" at bounding box center [539, 322] width 715 height 187
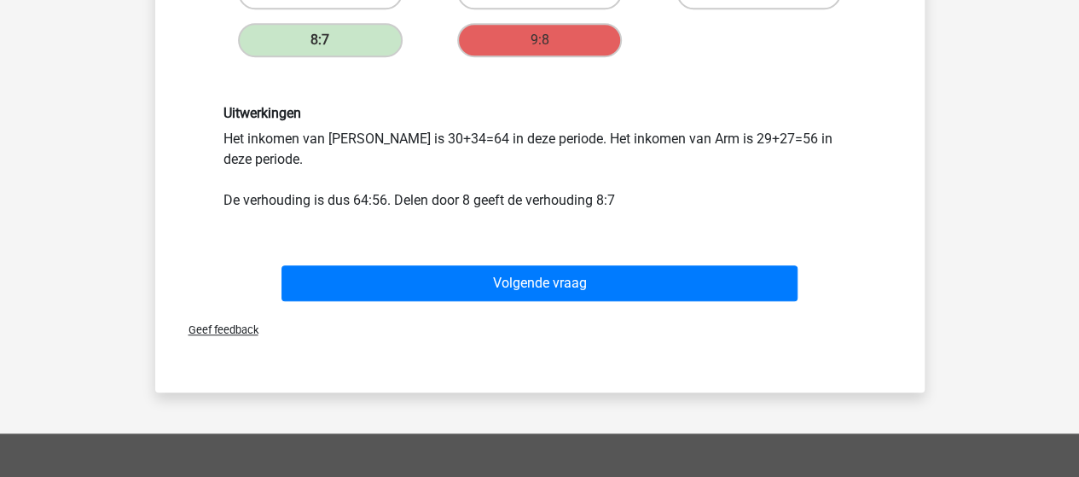
scroll to position [512, 0]
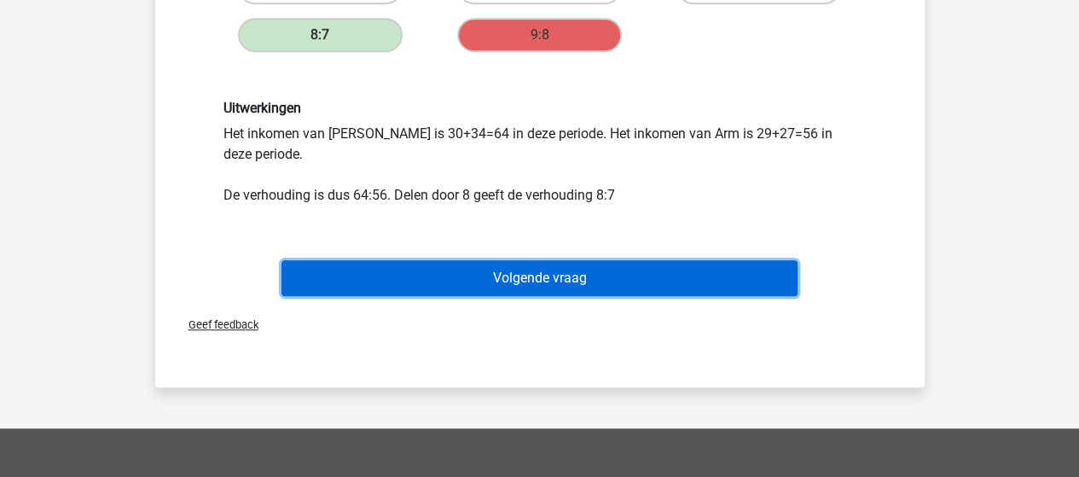
click at [537, 287] on button "Volgende vraag" at bounding box center [539, 278] width 516 height 36
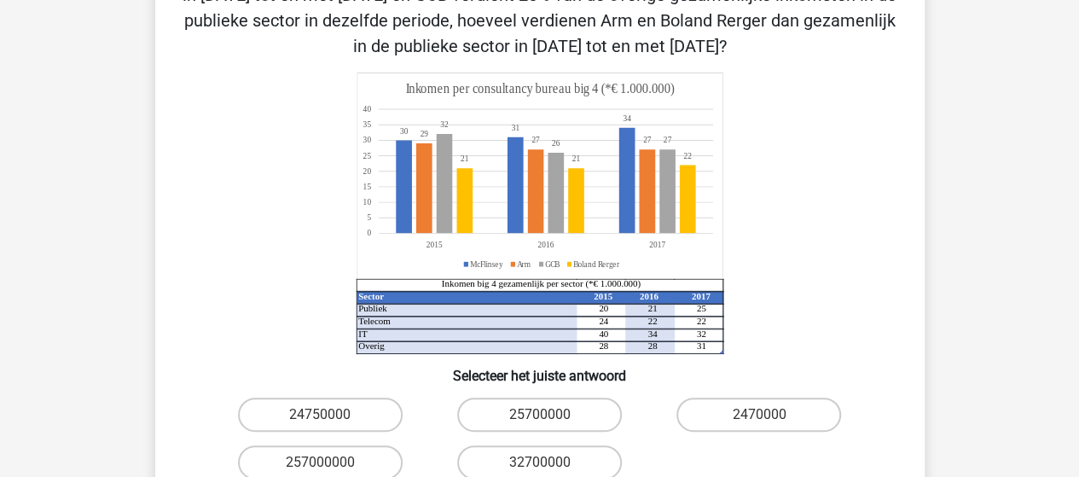
scroll to position [78, 0]
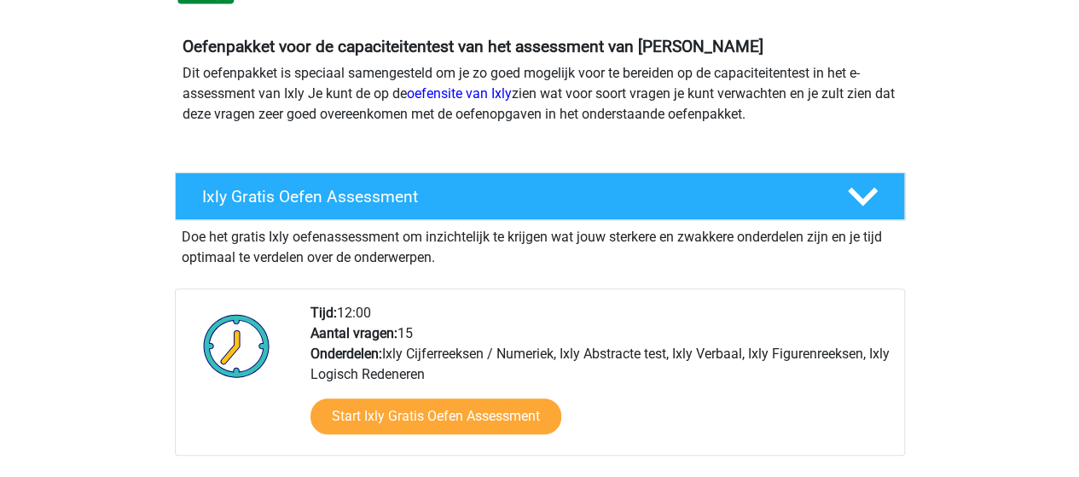
scroll to position [512, 0]
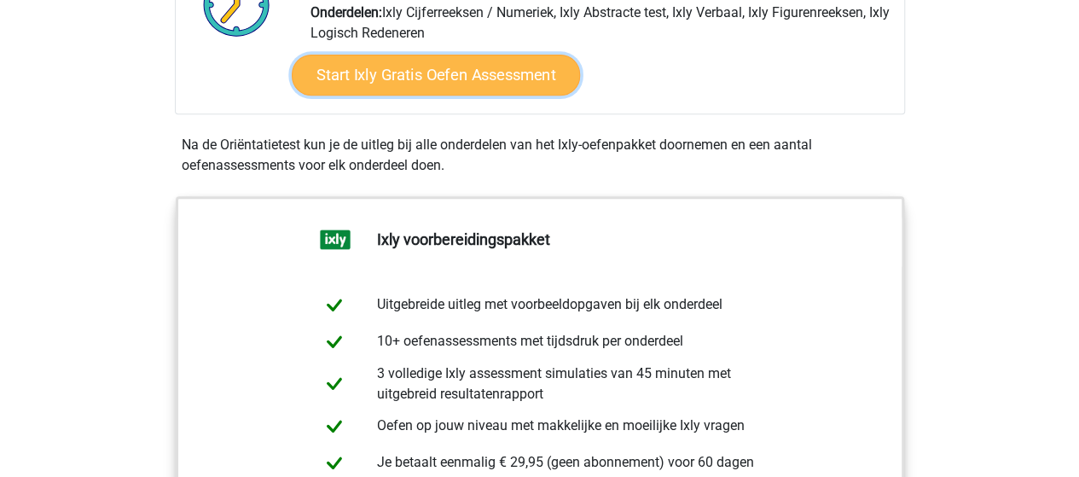
click at [422, 79] on link "Start Ixly Gratis Oefen Assessment" at bounding box center [435, 75] width 288 height 41
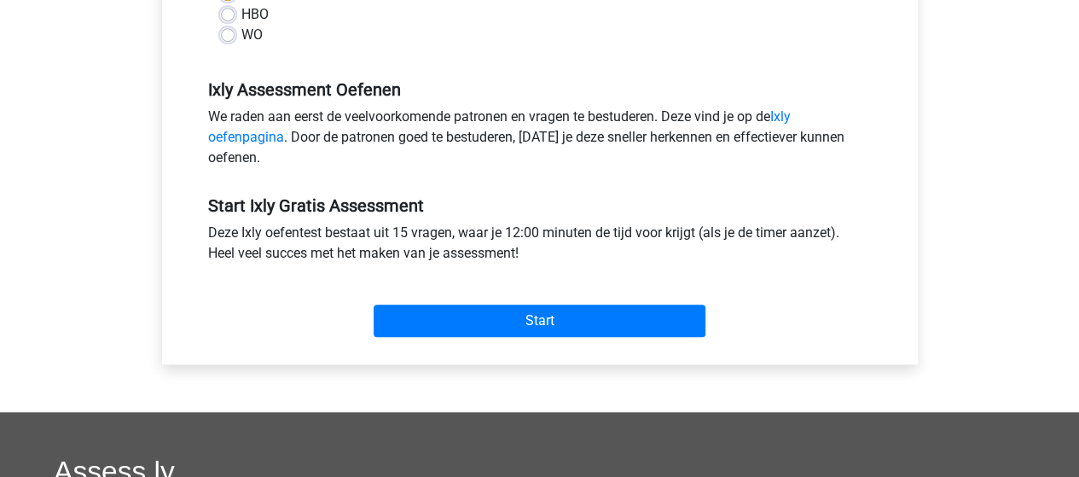
scroll to position [512, 0]
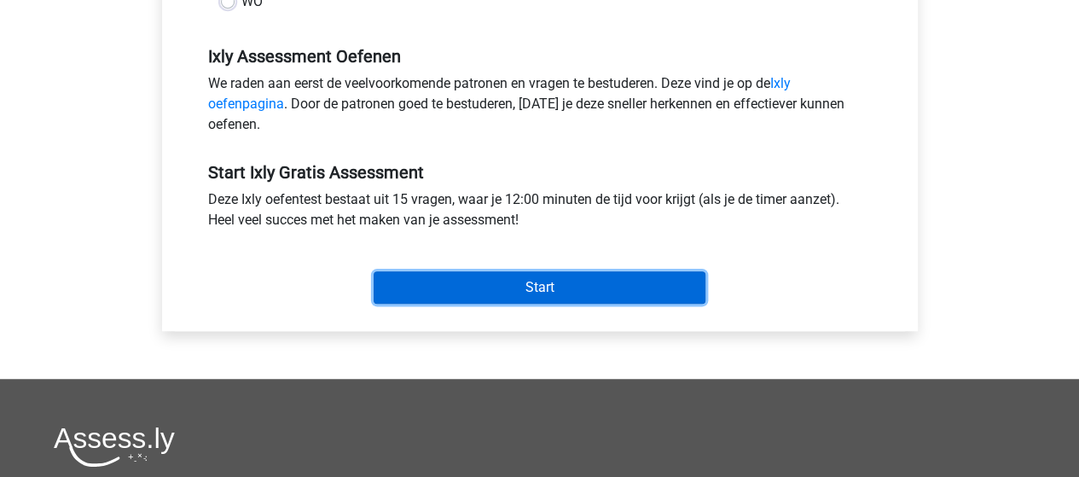
click at [475, 276] on input "Start" at bounding box center [540, 287] width 332 height 32
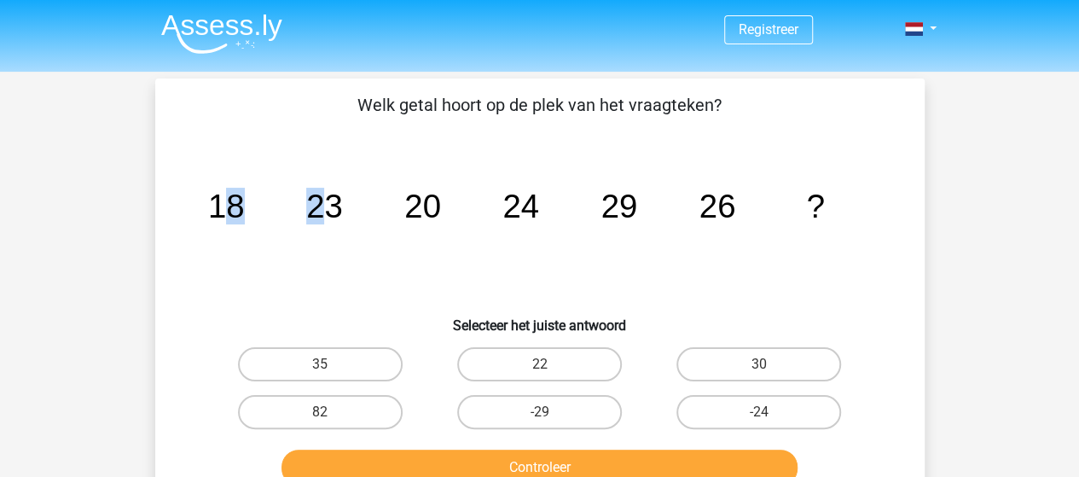
drag, startPoint x: 217, startPoint y: 211, endPoint x: 328, endPoint y: 223, distance: 112.3
click at [328, 223] on g "18 23 20 24 29 26 ?" at bounding box center [515, 206] width 617 height 37
click at [329, 223] on tspan "23" at bounding box center [324, 206] width 37 height 37
drag, startPoint x: 312, startPoint y: 215, endPoint x: 342, endPoint y: 216, distance: 29.9
click at [342, 216] on icon "image/svg+xml 18 23 20 24 29 26 ?" at bounding box center [539, 217] width 687 height 172
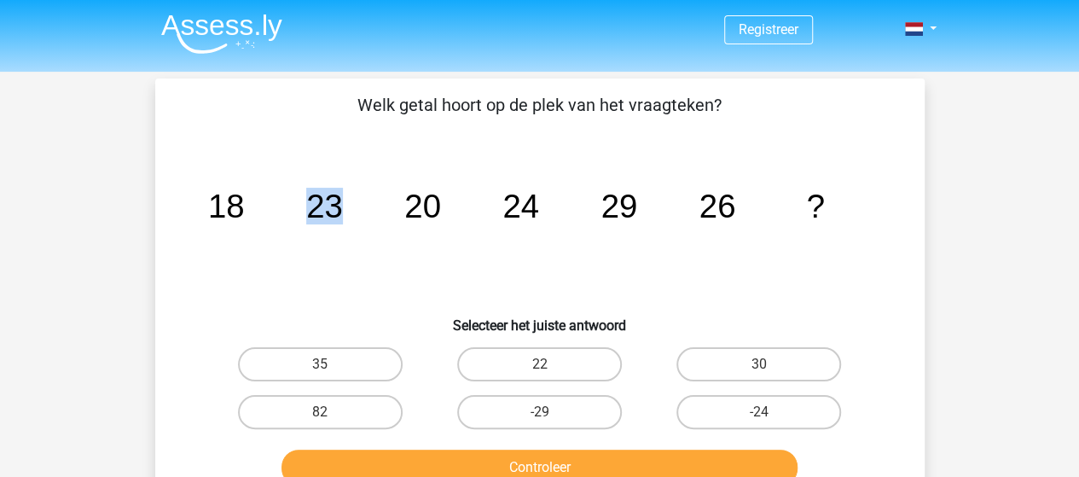
click at [343, 216] on icon "image/svg+xml 18 23 20 24 29 26 ?" at bounding box center [539, 217] width 687 height 172
click at [323, 239] on icon "image/svg+xml 18 23 20 24 29 26 ?" at bounding box center [539, 217] width 687 height 172
click at [782, 374] on label "30" at bounding box center [758, 364] width 165 height 34
click at [770, 374] on input "30" at bounding box center [764, 369] width 11 height 11
radio input "true"
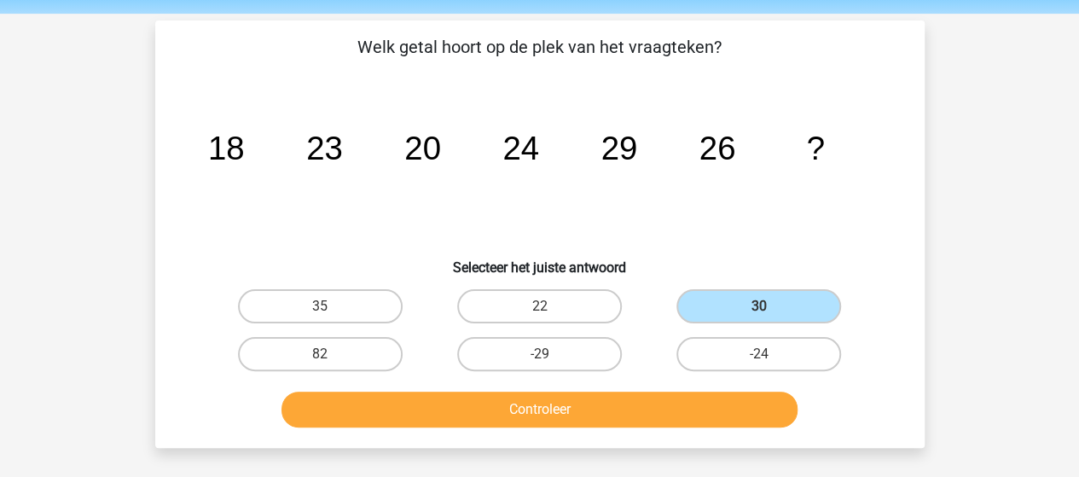
scroll to position [85, 0]
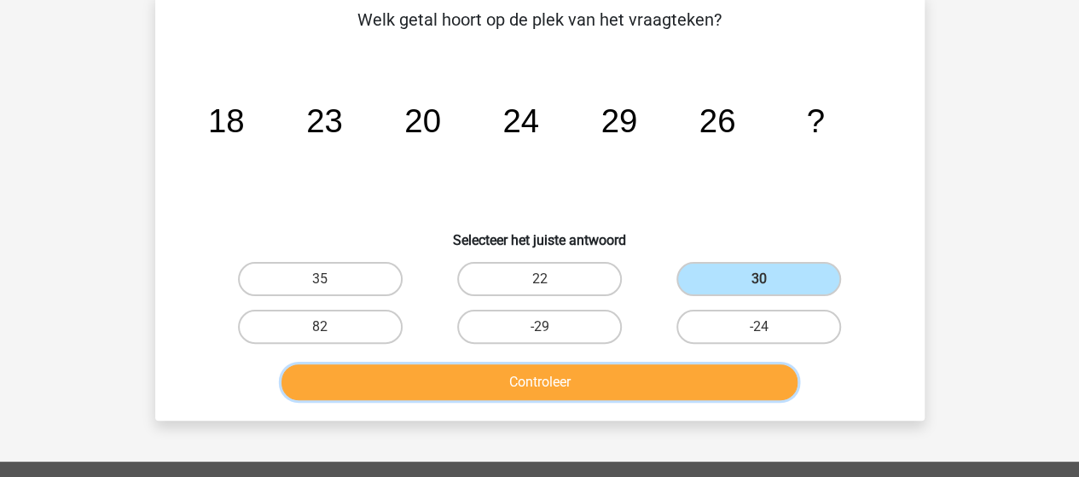
click at [614, 385] on button "Controleer" at bounding box center [539, 382] width 516 height 36
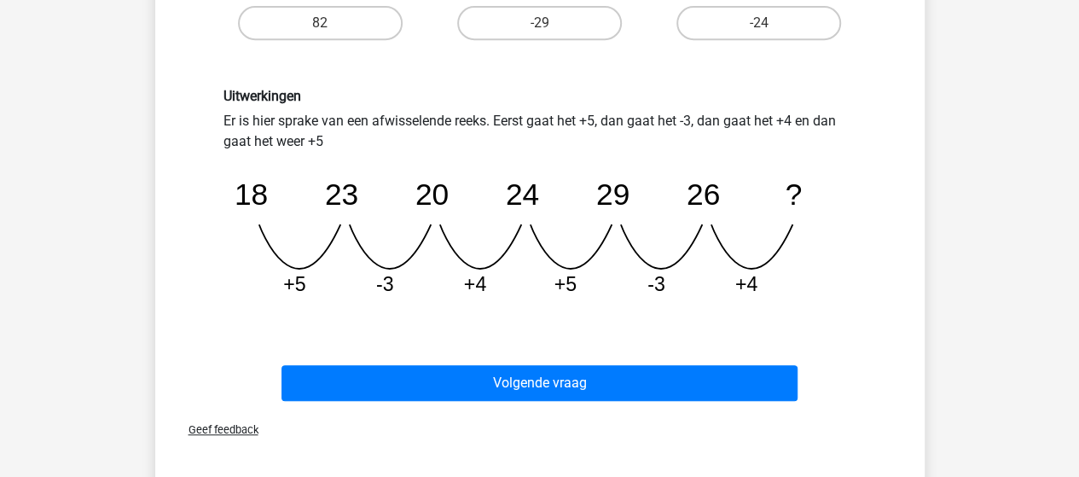
scroll to position [426, 0]
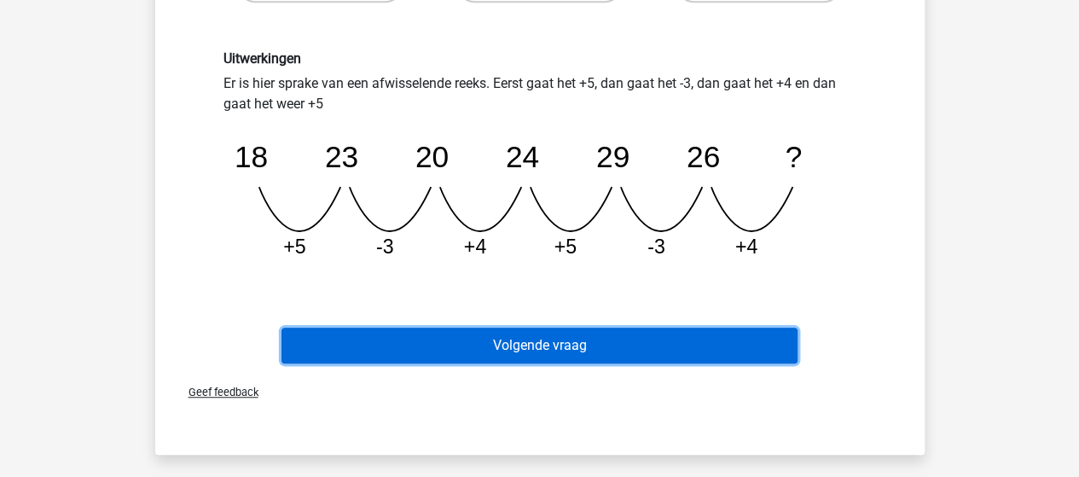
click at [582, 342] on button "Volgende vraag" at bounding box center [539, 345] width 516 height 36
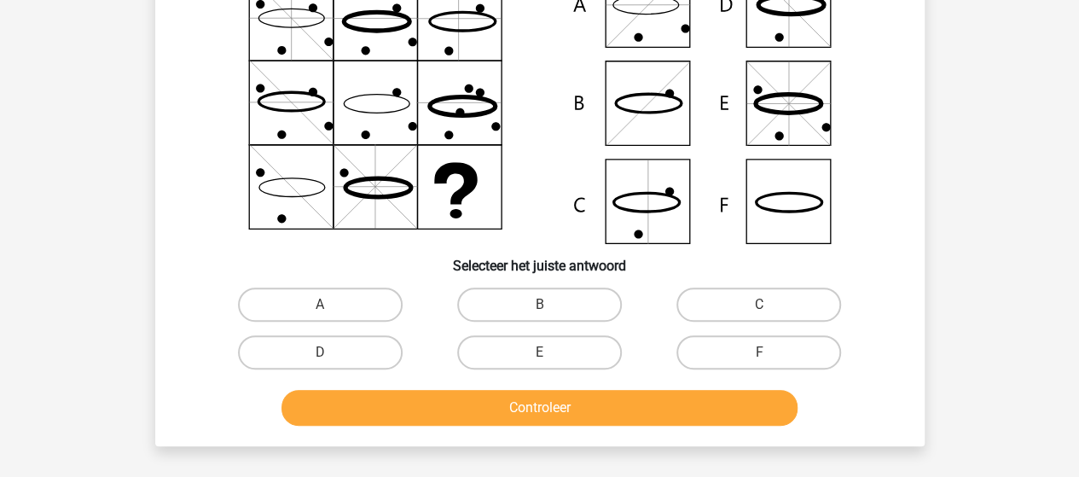
scroll to position [249, 0]
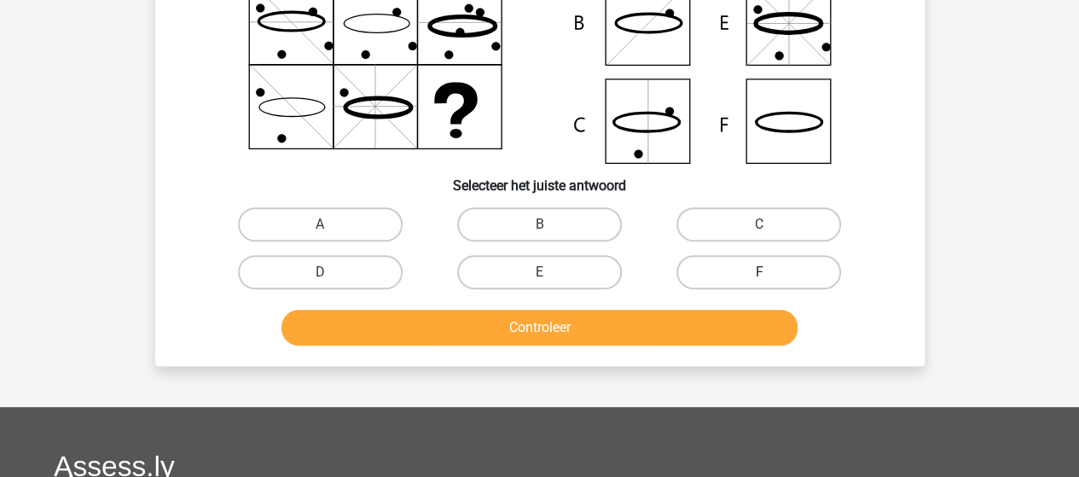
click at [744, 274] on label "F" at bounding box center [758, 272] width 165 height 34
click at [759, 274] on input "F" at bounding box center [764, 277] width 11 height 11
radio input "true"
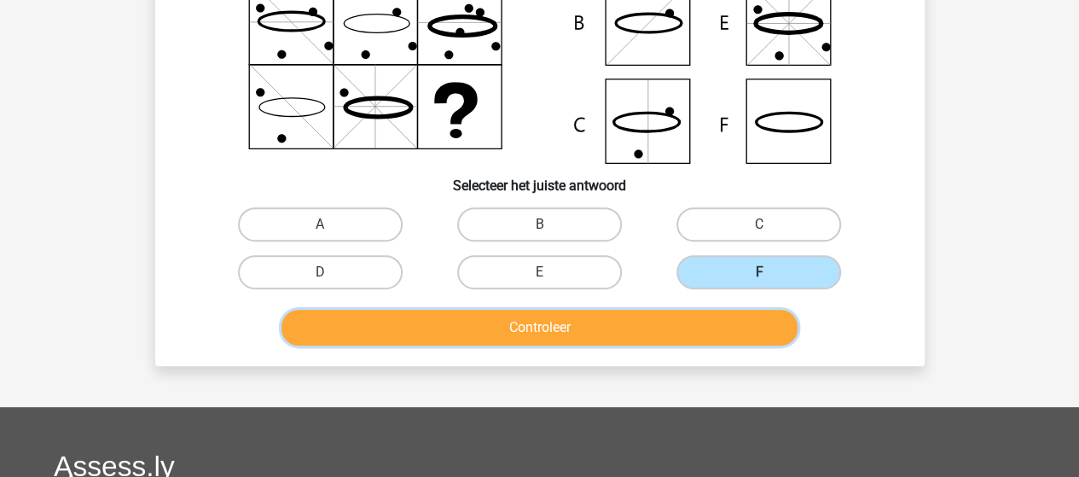
click at [655, 339] on button "Controleer" at bounding box center [539, 328] width 516 height 36
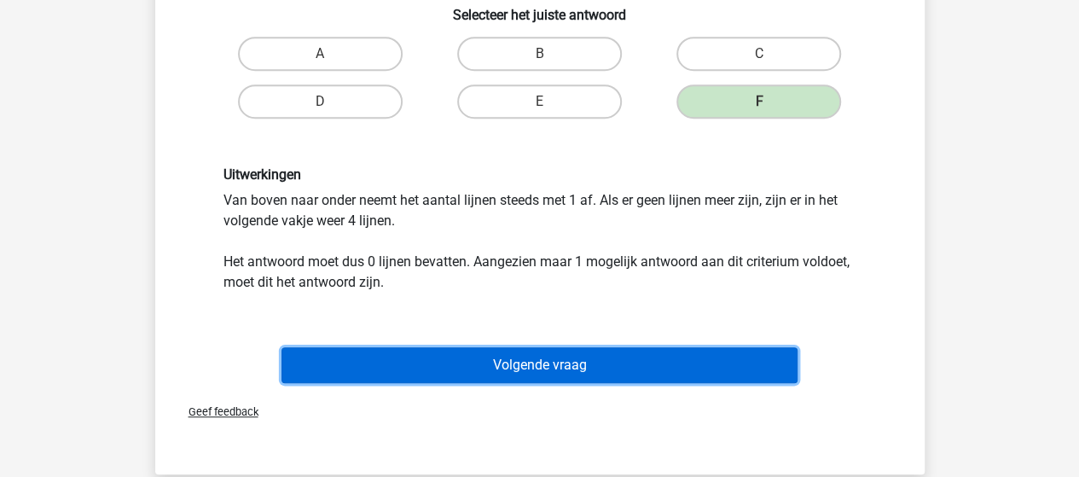
click at [638, 367] on button "Volgende vraag" at bounding box center [539, 365] width 516 height 36
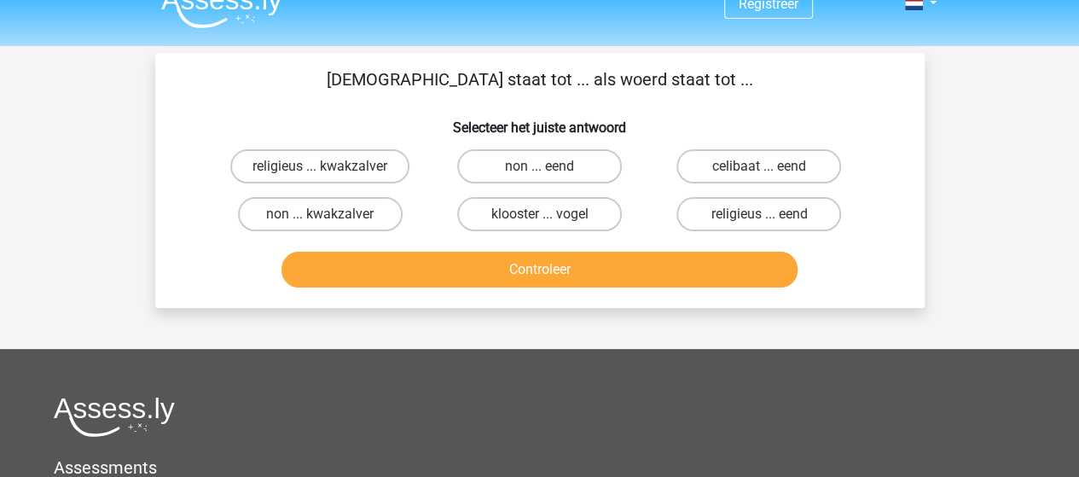
scroll to position [0, 0]
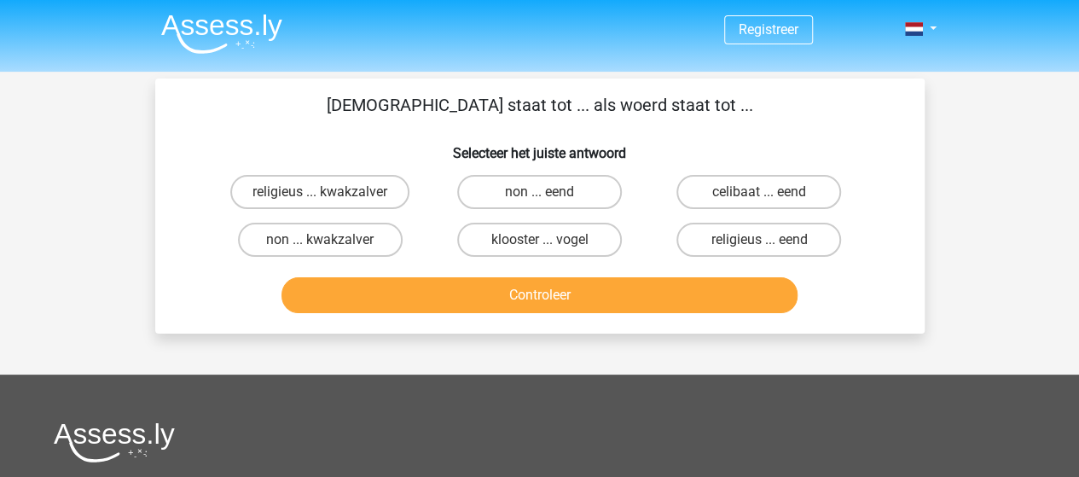
drag, startPoint x: 550, startPoint y: 186, endPoint x: 553, endPoint y: 272, distance: 86.2
click at [549, 190] on label "non ... eend" at bounding box center [539, 192] width 165 height 34
click at [549, 192] on input "non ... eend" at bounding box center [544, 197] width 11 height 11
radio input "true"
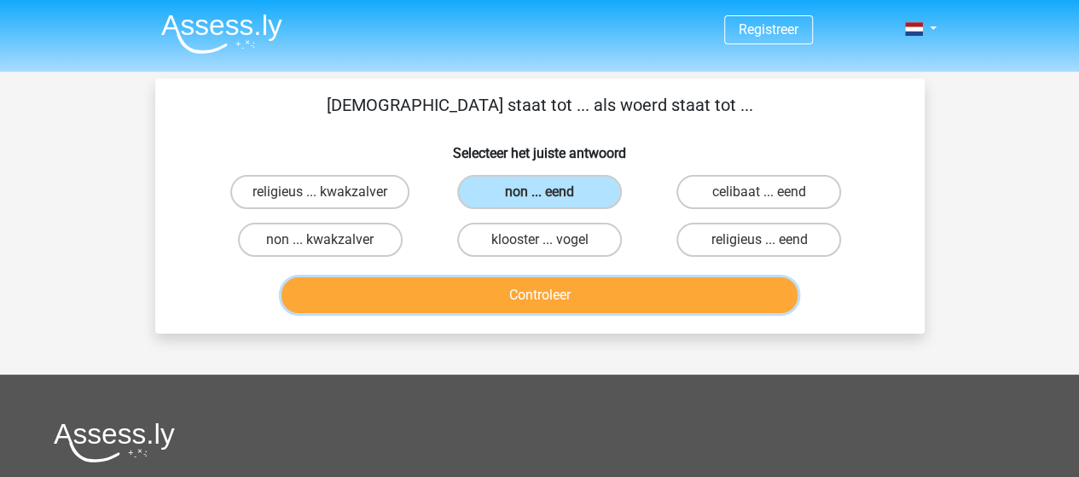
click at [556, 301] on button "Controleer" at bounding box center [539, 295] width 516 height 36
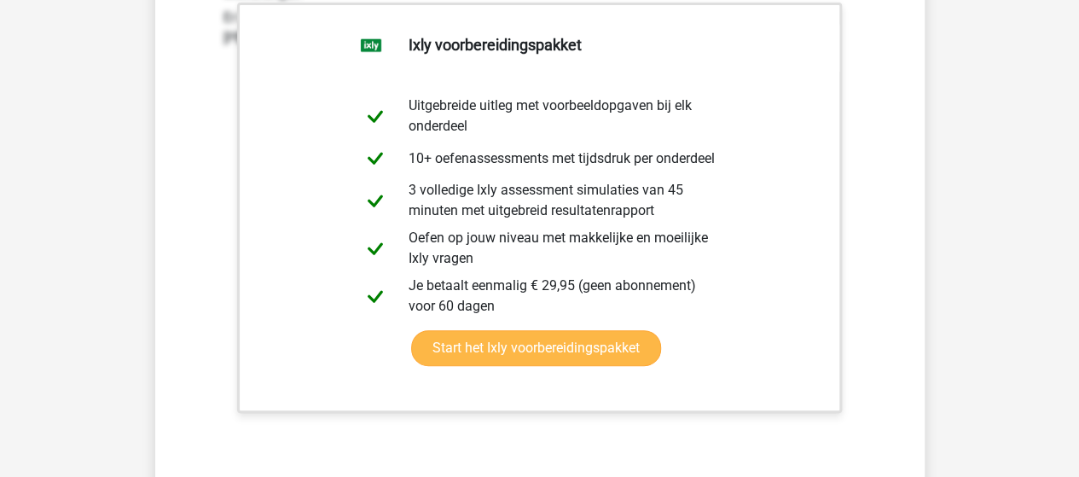
scroll to position [512, 0]
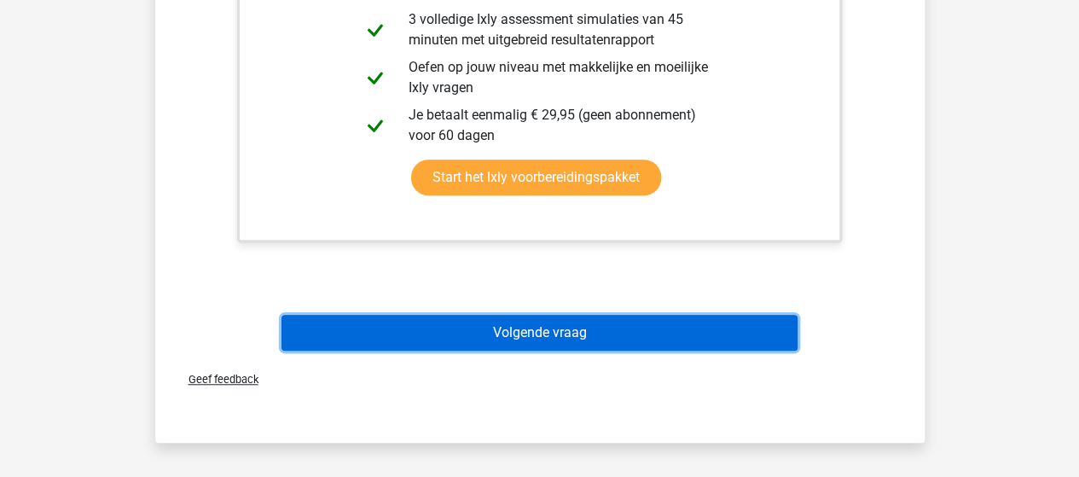
click at [546, 335] on button "Volgende vraag" at bounding box center [539, 333] width 516 height 36
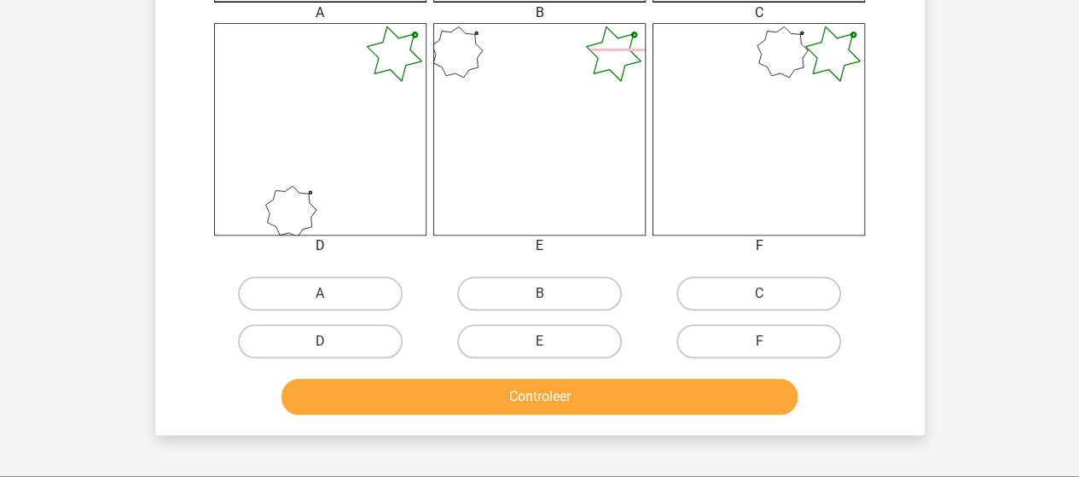
scroll to position [682, 0]
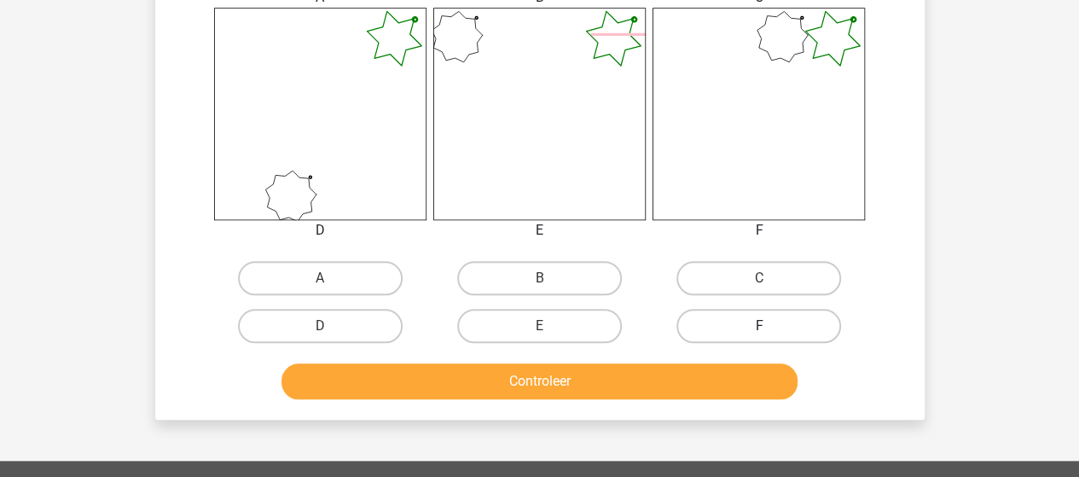
click at [725, 329] on label "F" at bounding box center [758, 326] width 165 height 34
click at [759, 329] on input "F" at bounding box center [764, 331] width 11 height 11
radio input "true"
click at [541, 316] on label "E" at bounding box center [539, 326] width 165 height 34
click at [541, 326] on input "E" at bounding box center [544, 331] width 11 height 11
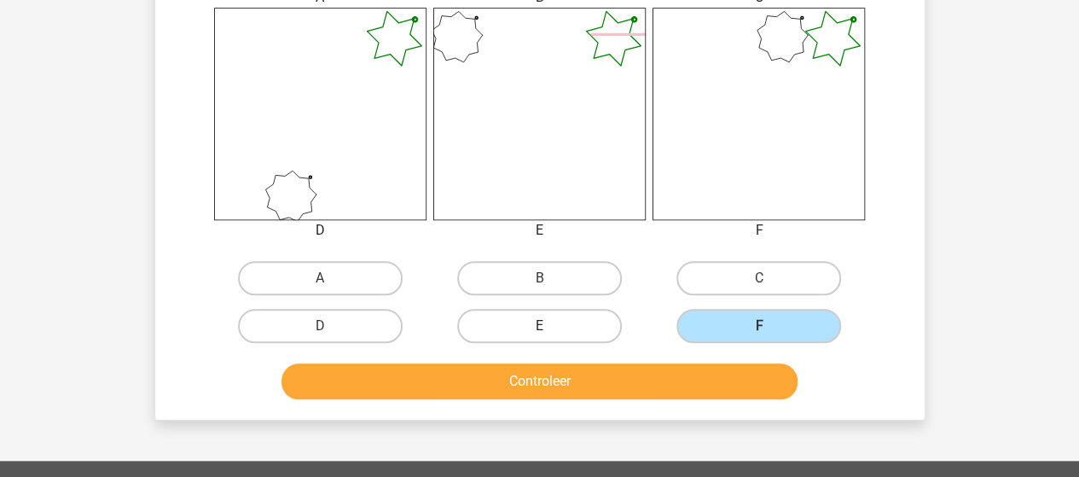
radio input "true"
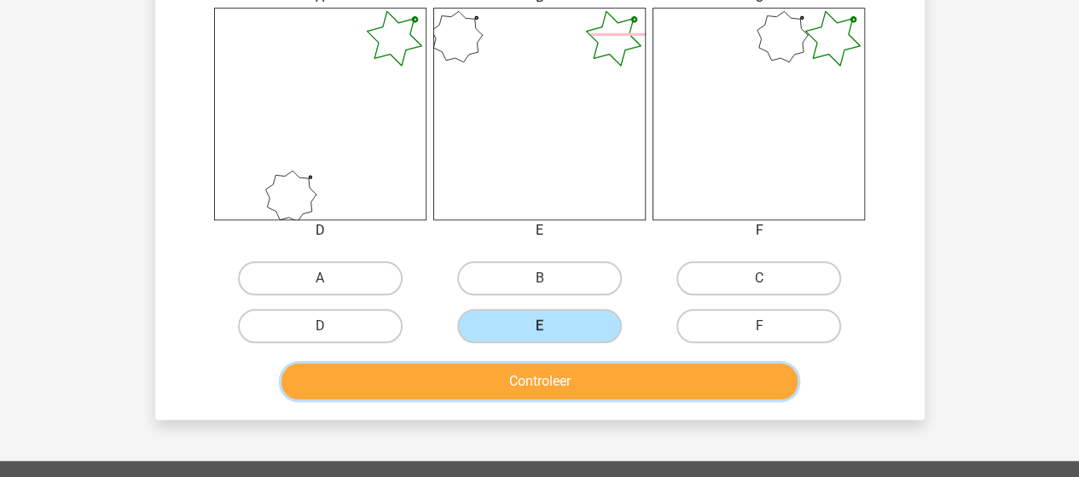
click at [565, 370] on button "Controleer" at bounding box center [539, 381] width 516 height 36
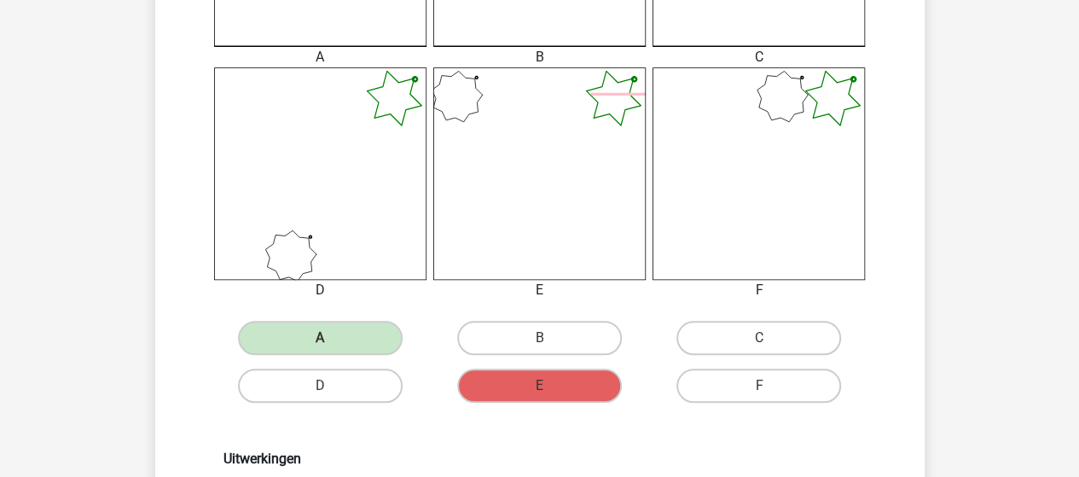
scroll to position [853, 0]
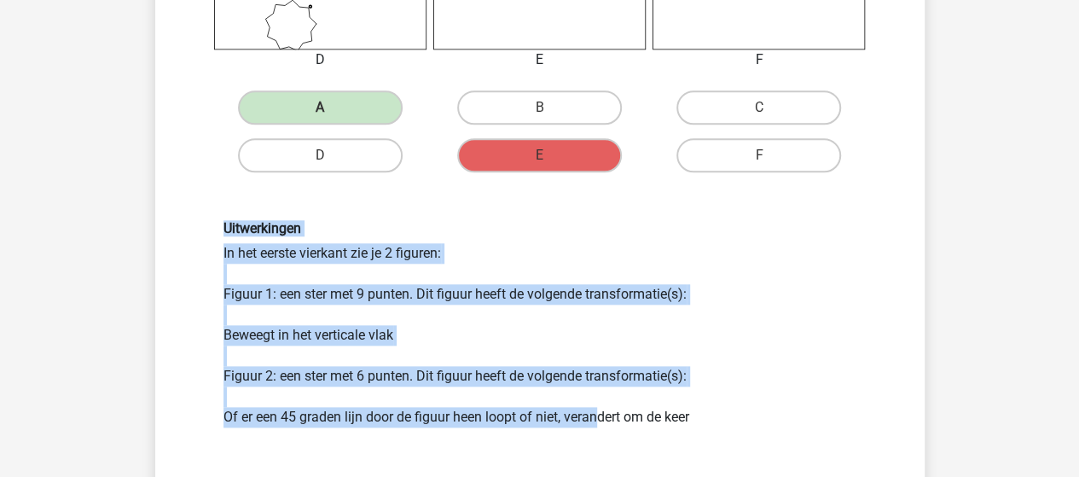
drag, startPoint x: 294, startPoint y: 255, endPoint x: 591, endPoint y: 409, distance: 334.5
click at [591, 409] on div "Uitwerkingen In het eerste vierkant zie je 2 figuren: Figuur 1: een ster met 9 …" at bounding box center [540, 323] width 658 height 207
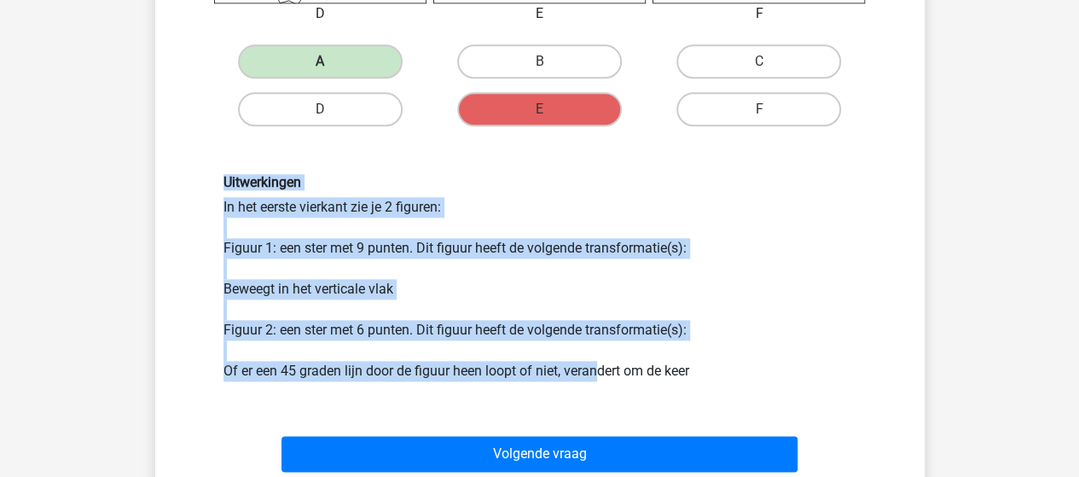
scroll to position [938, 0]
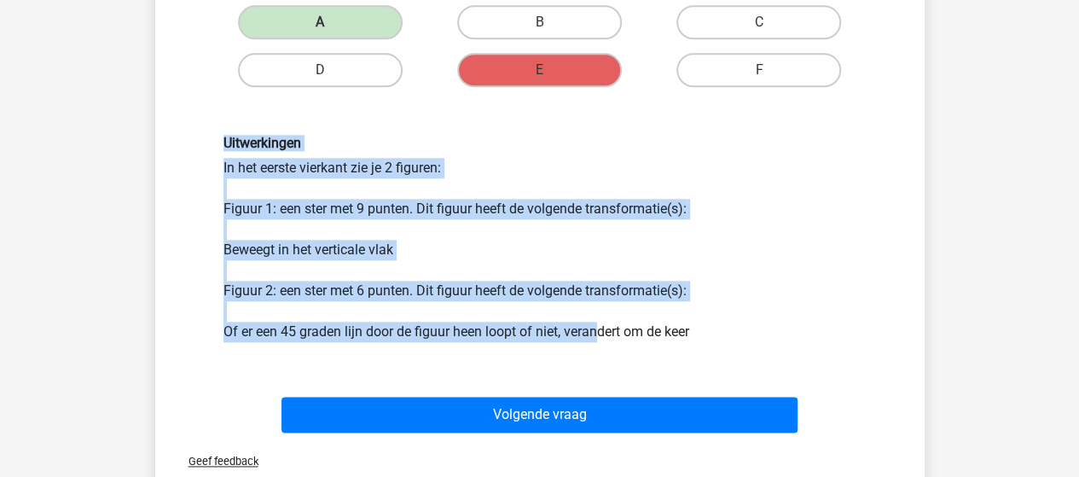
click at [189, 117] on div "Uitwerkingen In het eerste vierkant zie je 2 figuren: Figuur 1: een ster met 9 …" at bounding box center [539, 238] width 715 height 289
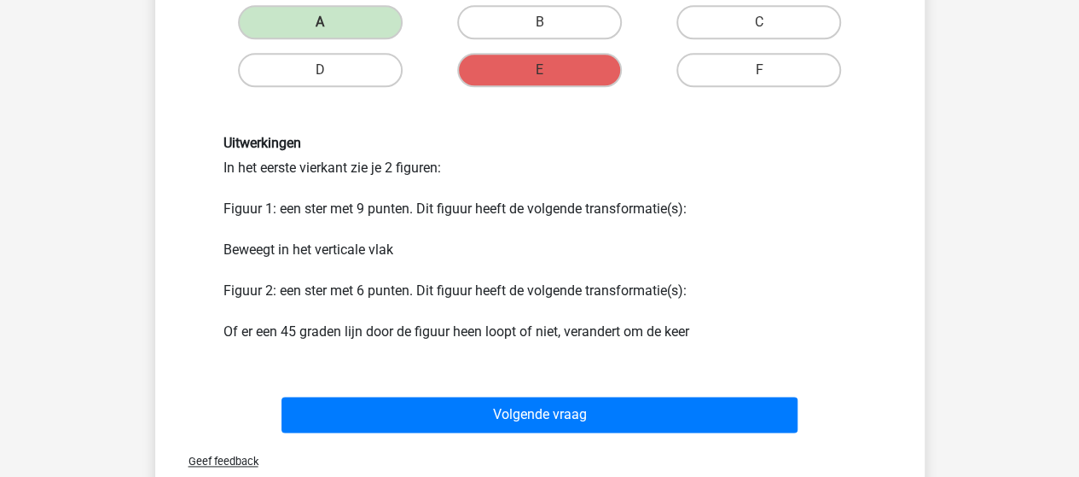
drag, startPoint x: 316, startPoint y: 167, endPoint x: 832, endPoint y: 355, distance: 549.0
click at [832, 355] on div "Uitwerkingen In het eerste vierkant zie je 2 figuren: Figuur 1: een ster met 9 …" at bounding box center [539, 238] width 715 height 289
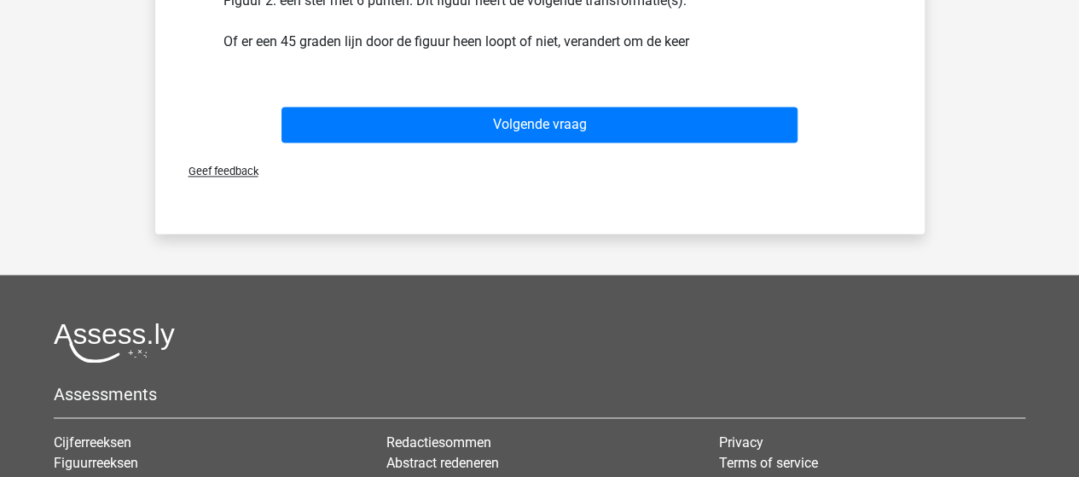
scroll to position [1279, 0]
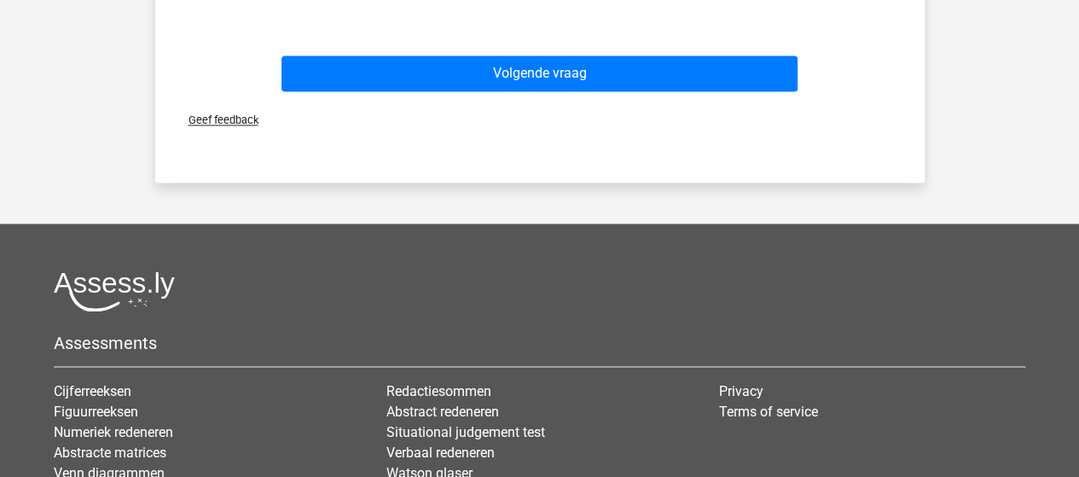
click at [538, 257] on footer "Assessments Cijferreeksen Figuurreeksen Numeriek redeneren Abstracte matrices V…" at bounding box center [539, 448] width 1079 height 450
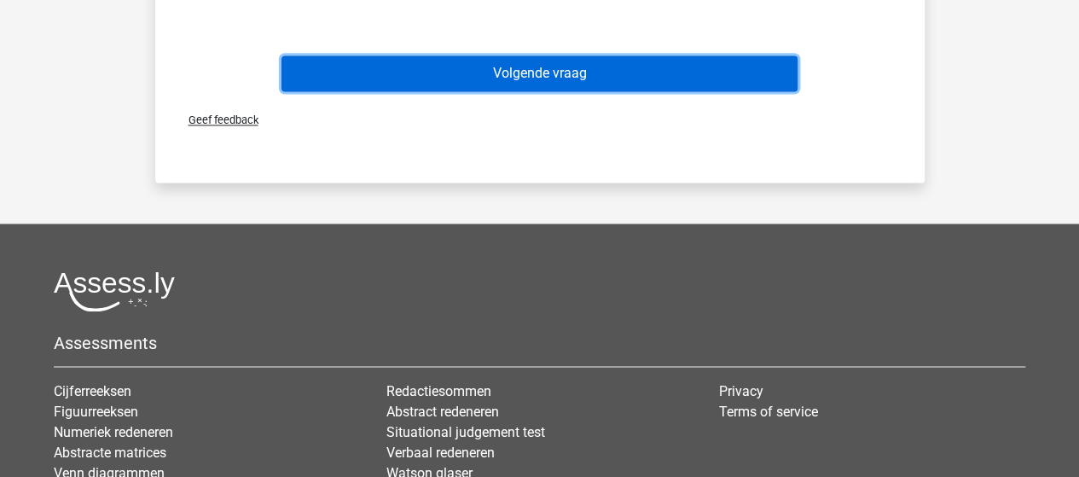
click at [667, 57] on button "Volgende vraag" at bounding box center [539, 73] width 516 height 36
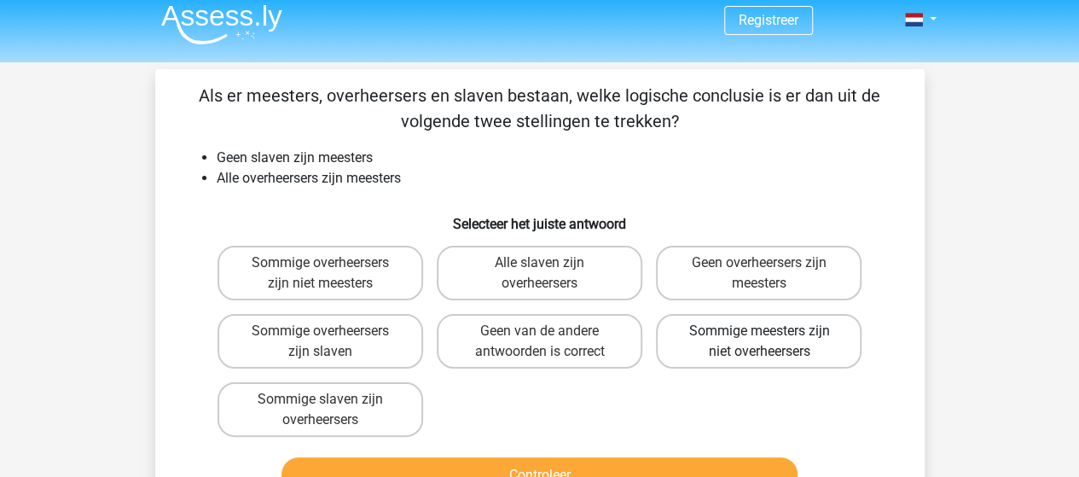
scroll to position [6, 0]
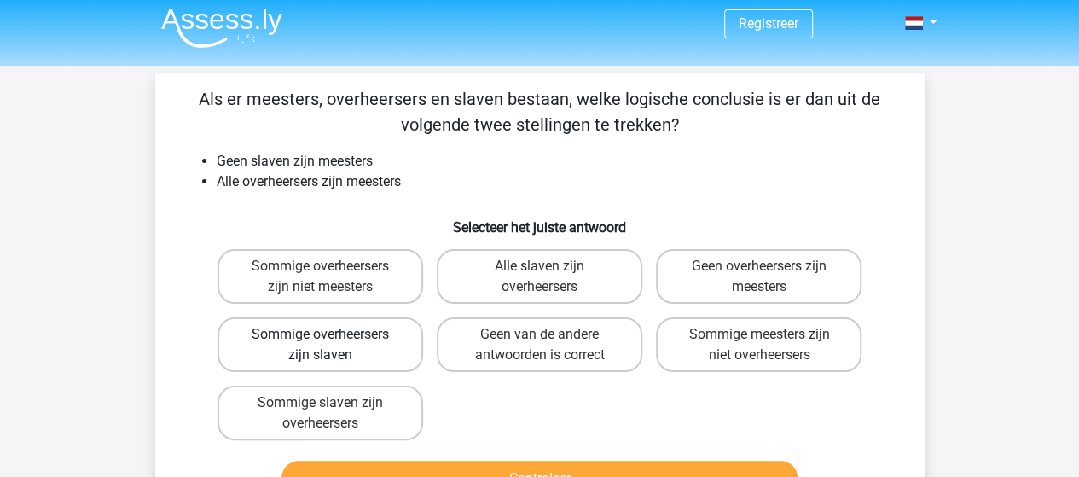
click at [384, 333] on label "Sommige overheersers zijn slaven" at bounding box center [320, 344] width 206 height 55
click at [331, 334] on input "Sommige overheersers zijn slaven" at bounding box center [325, 339] width 11 height 11
radio input "true"
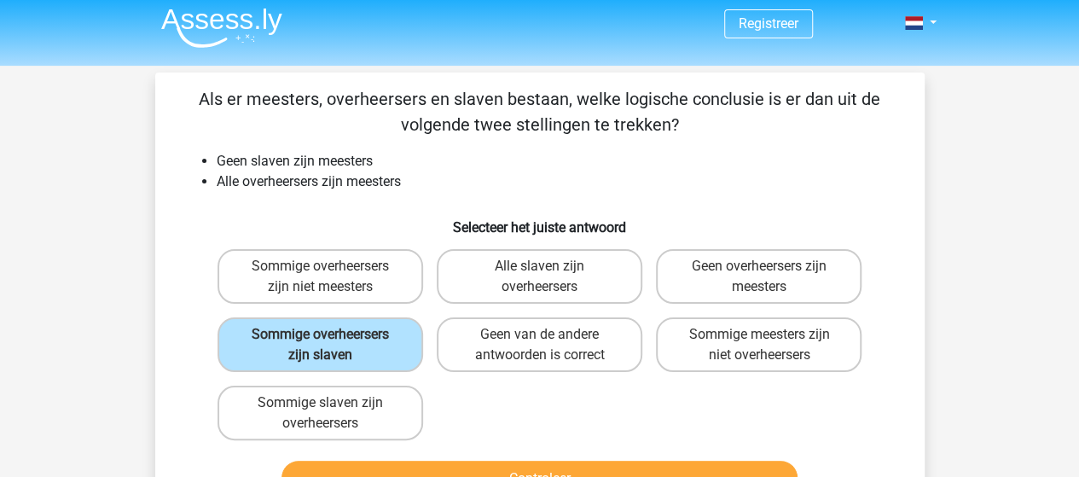
scroll to position [91, 0]
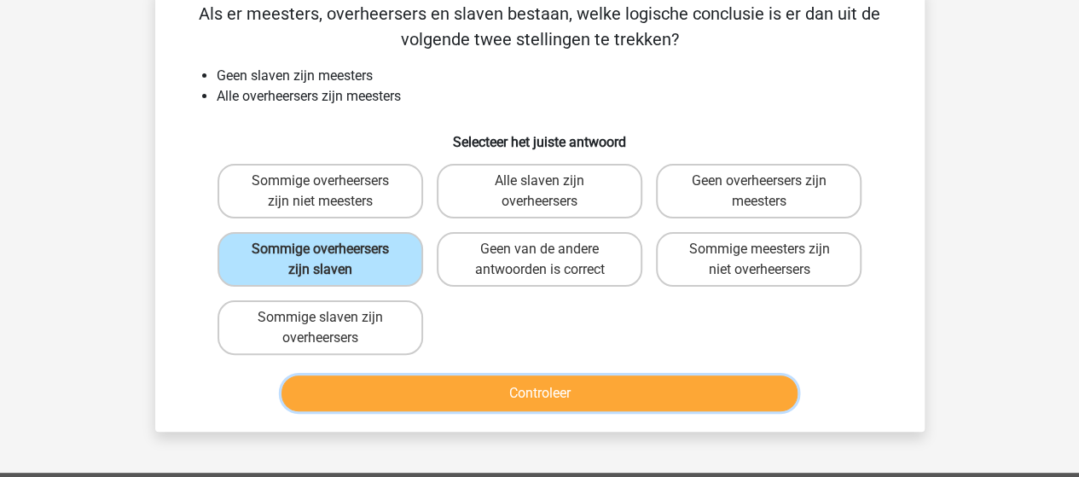
click at [621, 381] on button "Controleer" at bounding box center [539, 393] width 516 height 36
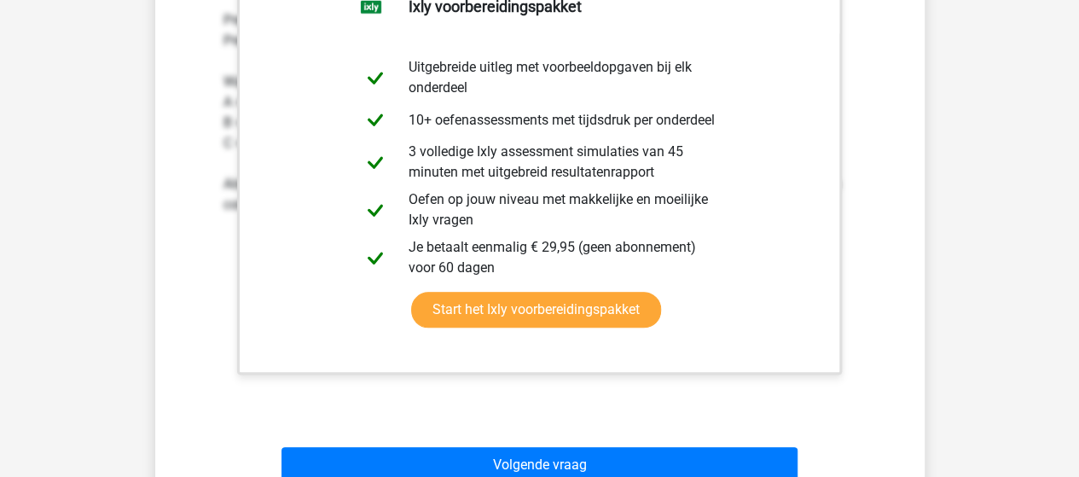
scroll to position [688, 0]
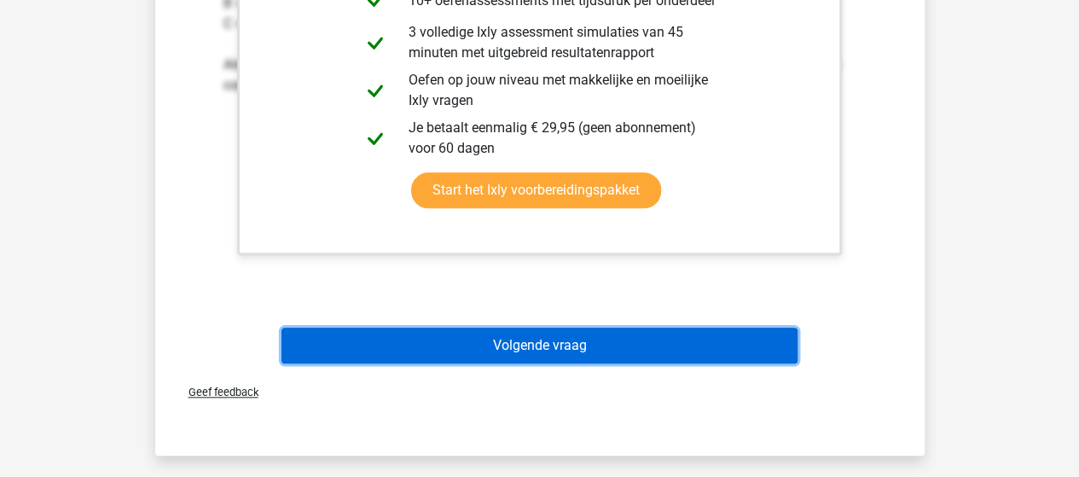
click at [594, 354] on button "Volgende vraag" at bounding box center [539, 345] width 516 height 36
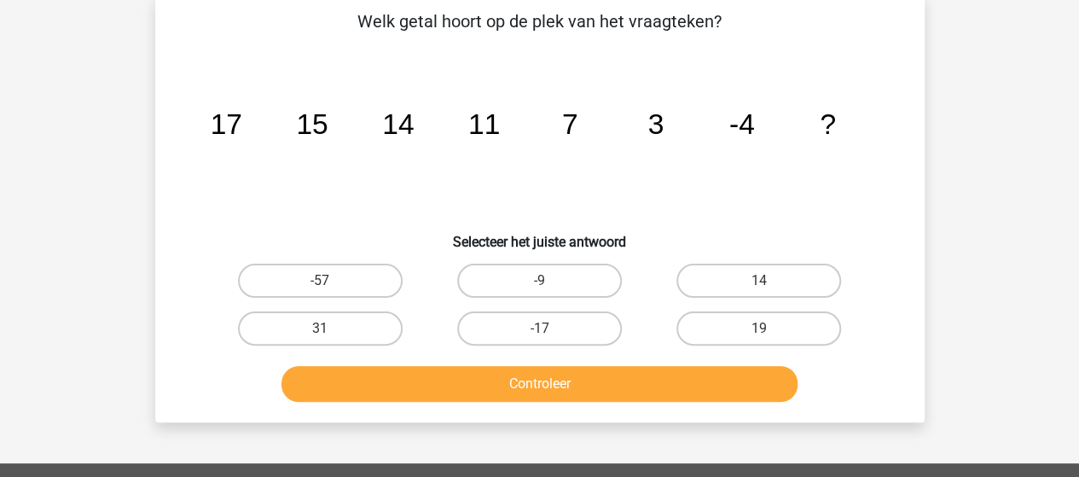
scroll to position [78, 0]
